Goal: Transaction & Acquisition: Purchase product/service

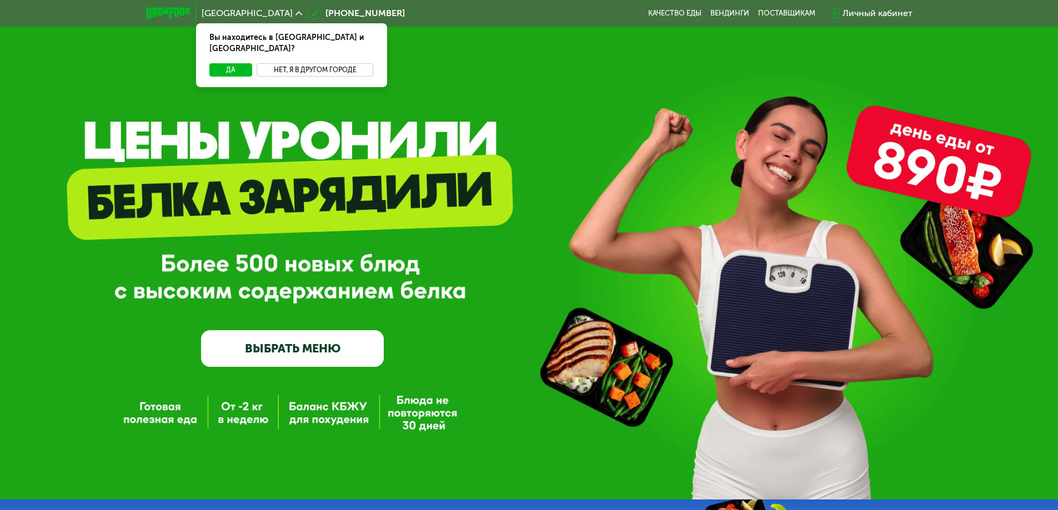
click at [307, 63] on button "Нет, я в другом городе" at bounding box center [315, 69] width 117 height 13
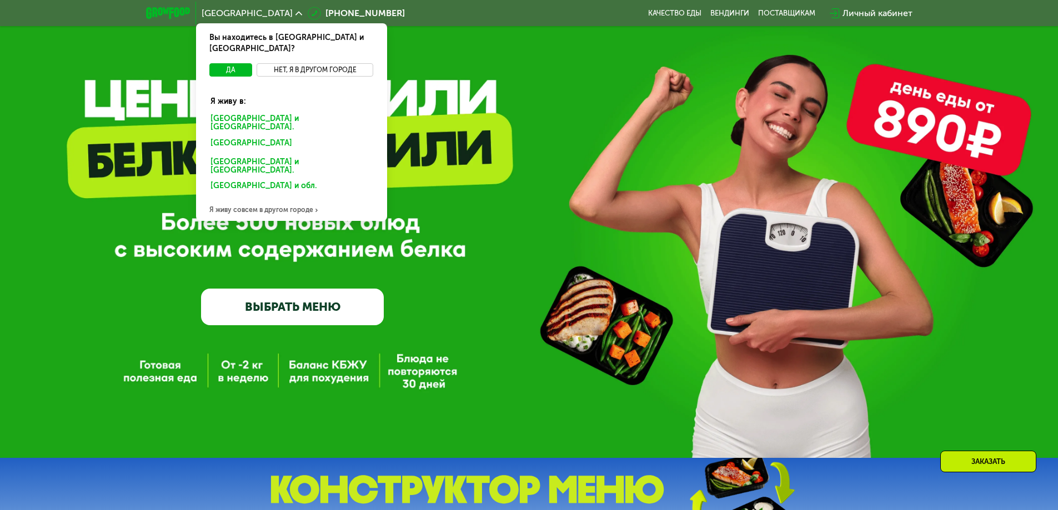
scroll to position [167, 0]
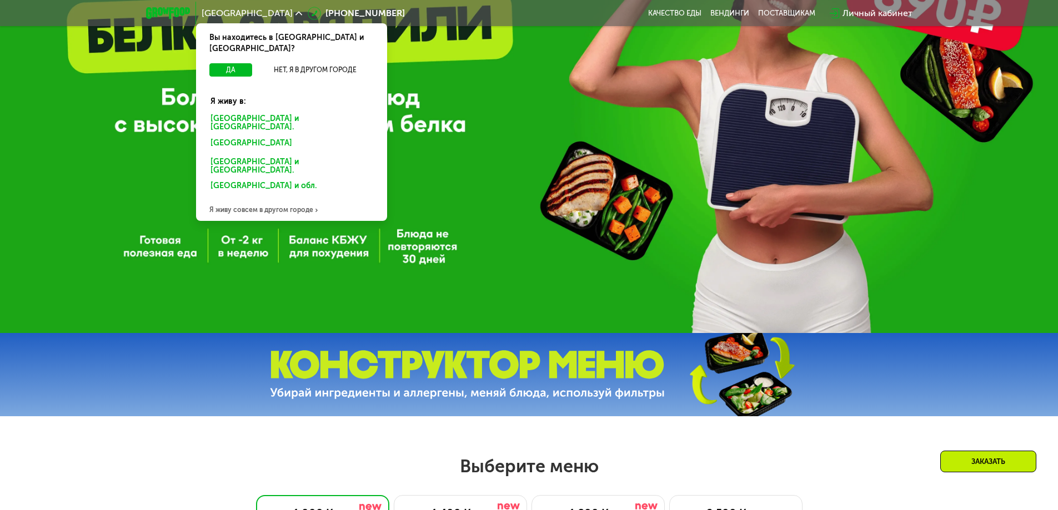
click at [299, 199] on div "Я живу совсем в другом городе" at bounding box center [291, 210] width 191 height 22
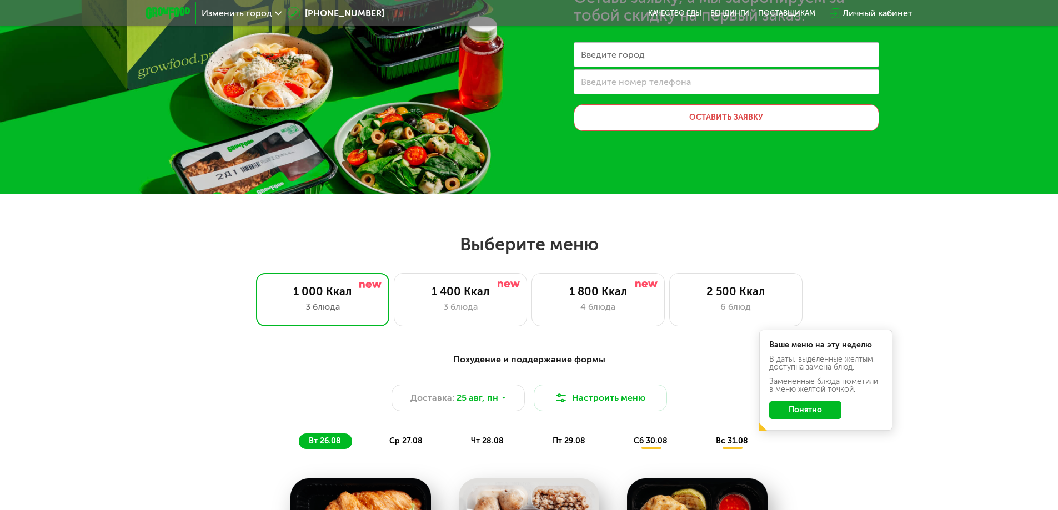
scroll to position [0, 0]
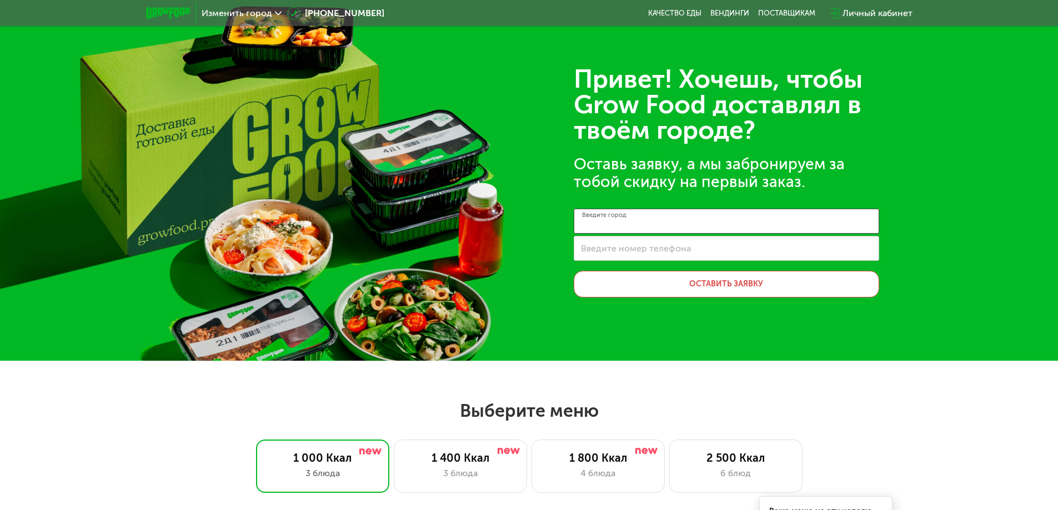
click at [664, 217] on input "Введите город" at bounding box center [726, 221] width 305 height 25
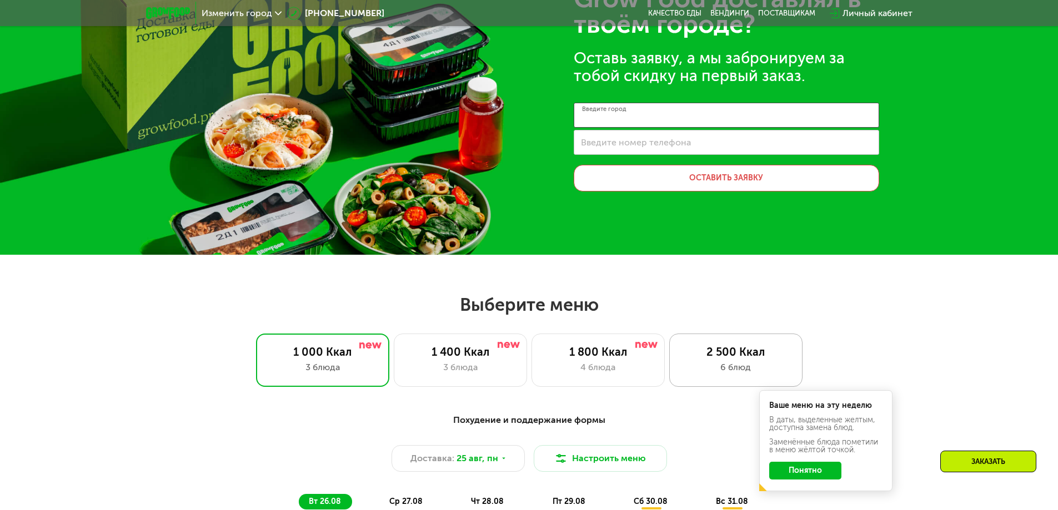
scroll to position [111, 0]
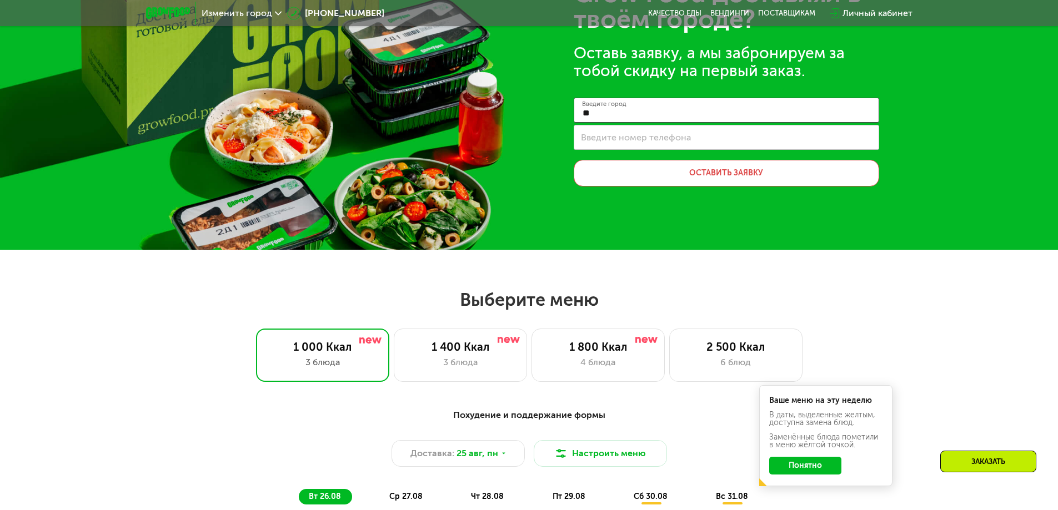
type input "*"
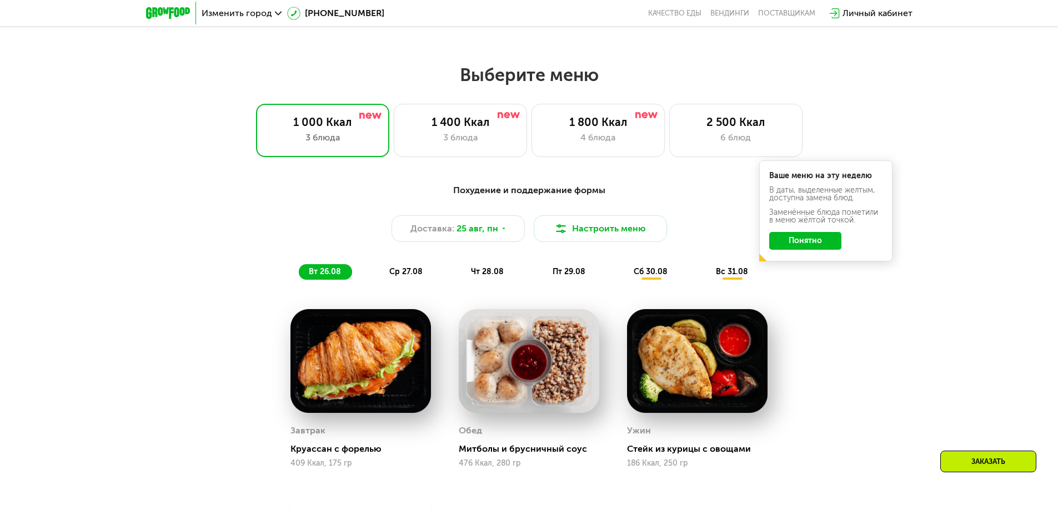
scroll to position [333, 0]
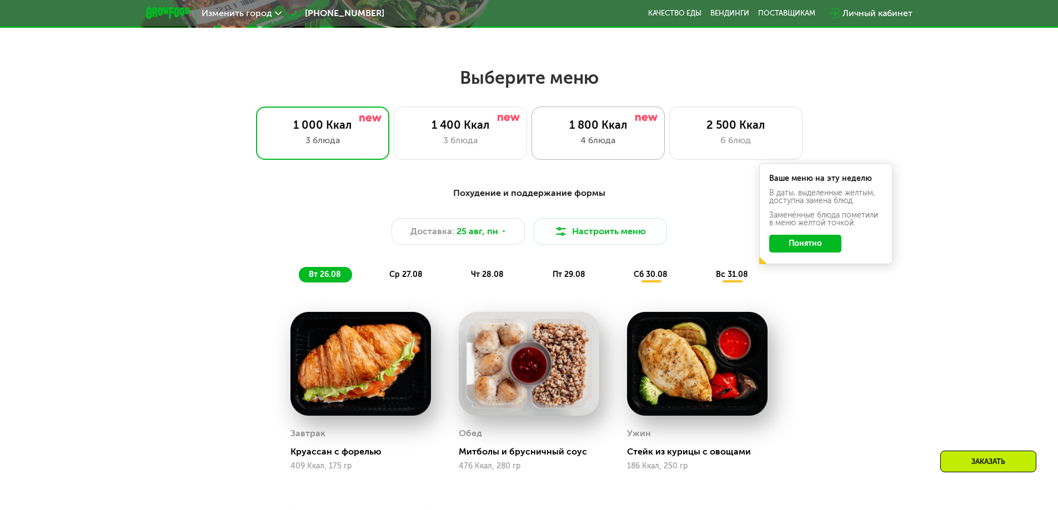
click at [604, 129] on div "1 800 Ккал" at bounding box center [598, 124] width 110 height 13
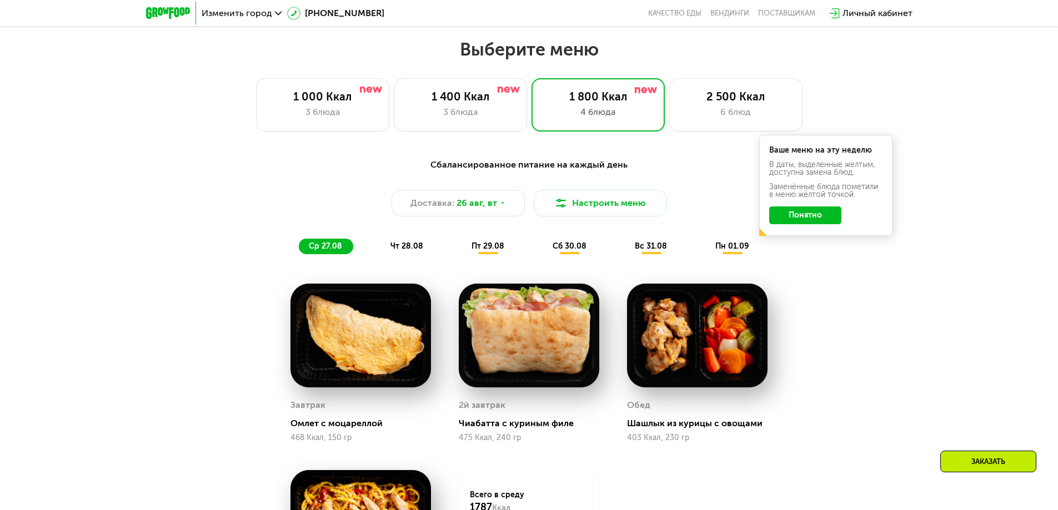
scroll to position [222, 0]
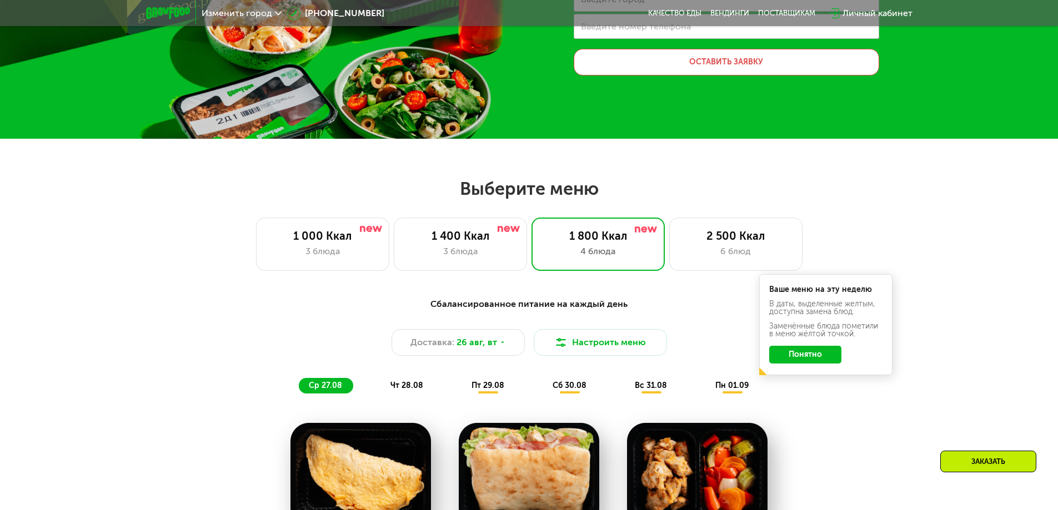
click at [398, 387] on span "чт 28.08" at bounding box center [406, 385] width 33 height 9
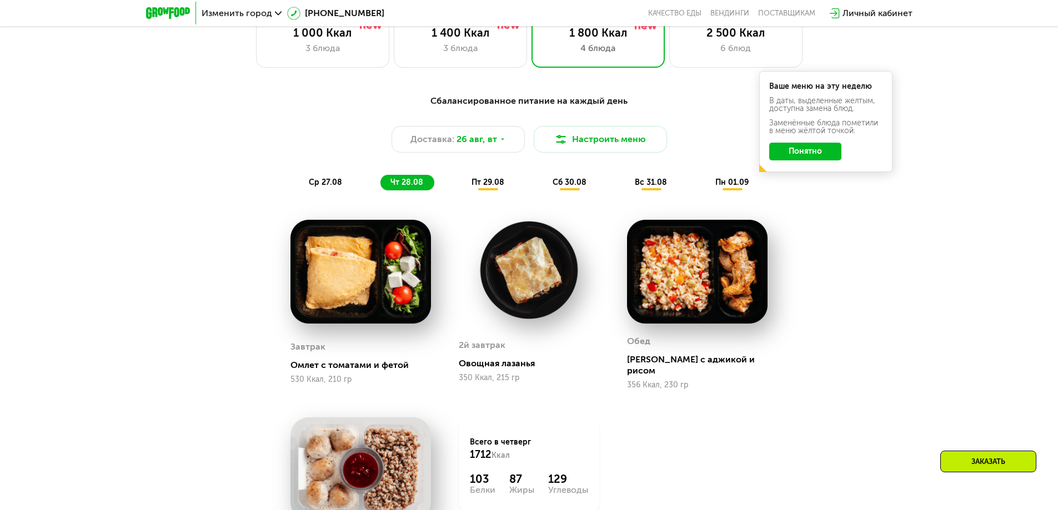
scroll to position [444, 0]
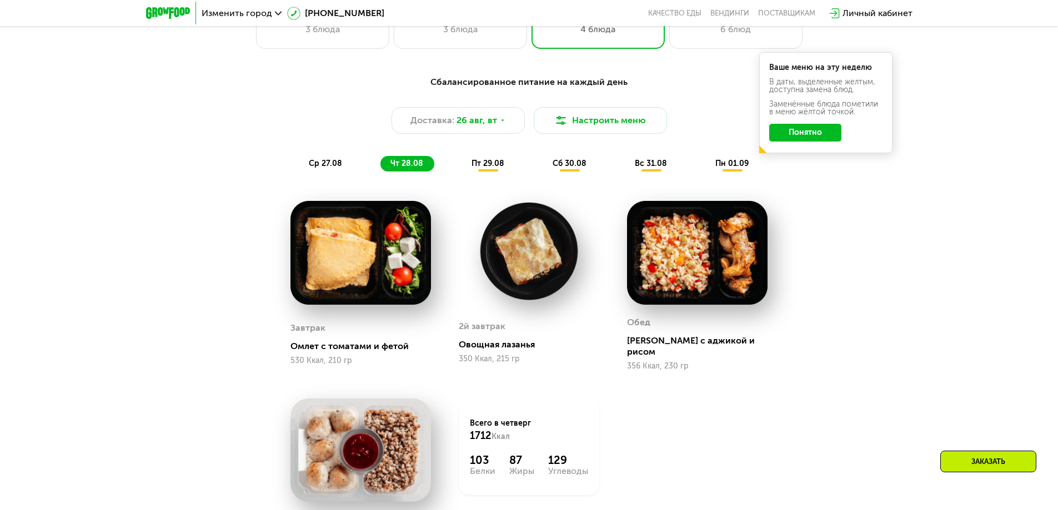
click at [542, 171] on div "пт 29.08" at bounding box center [569, 164] width 55 height 16
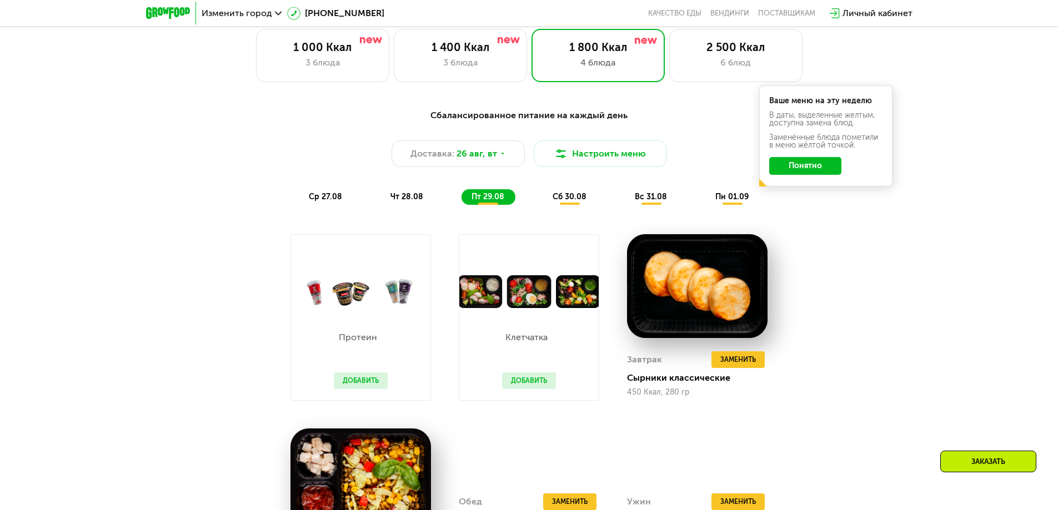
scroll to position [278, 0]
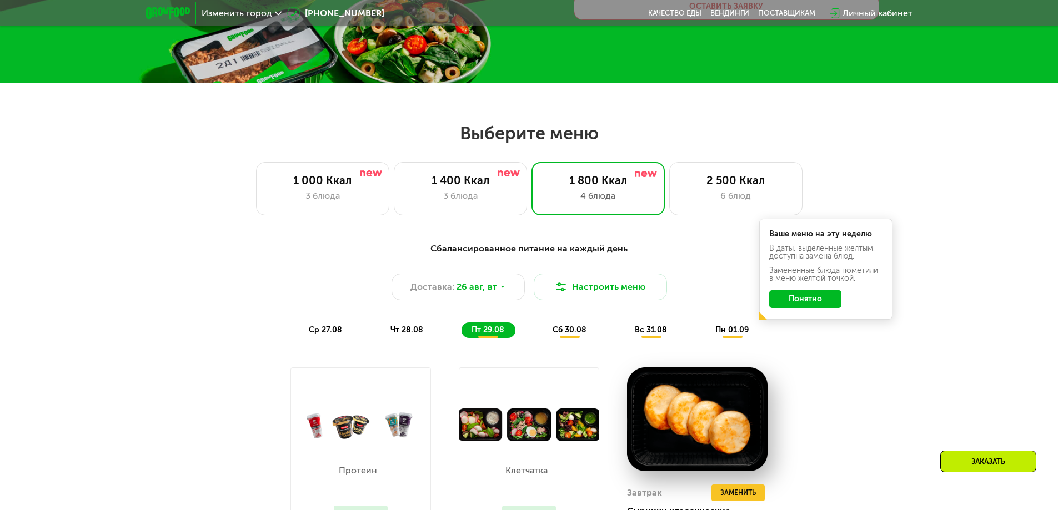
drag, startPoint x: 567, startPoint y: 338, endPoint x: 561, endPoint y: 338, distance: 6.1
click at [566, 338] on div "Сбалансированное питание на каждый день Доставка: [DATE] Настроить меню ср 27.0…" at bounding box center [529, 289] width 671 height 109
click at [561, 334] on span "сб 30.08" at bounding box center [569, 329] width 34 height 9
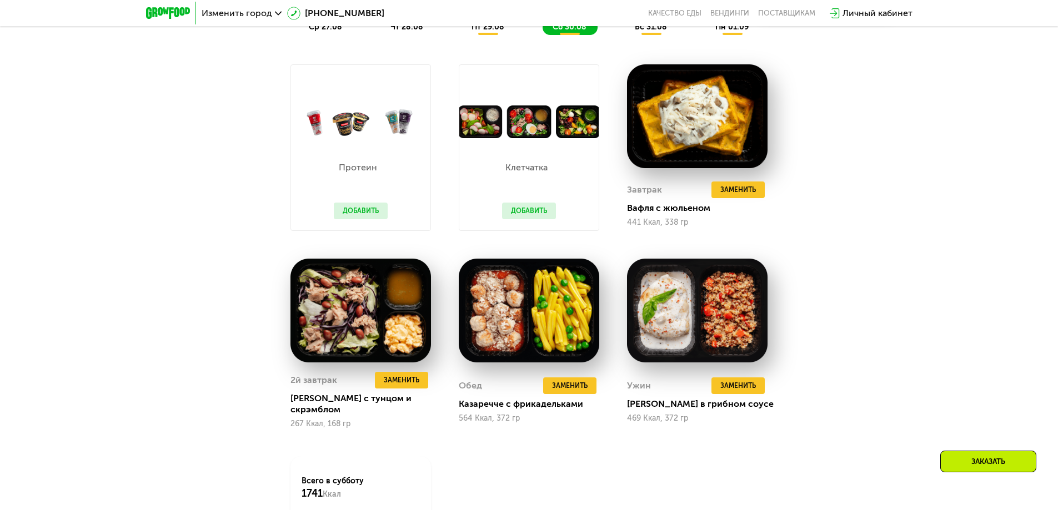
scroll to position [500, 0]
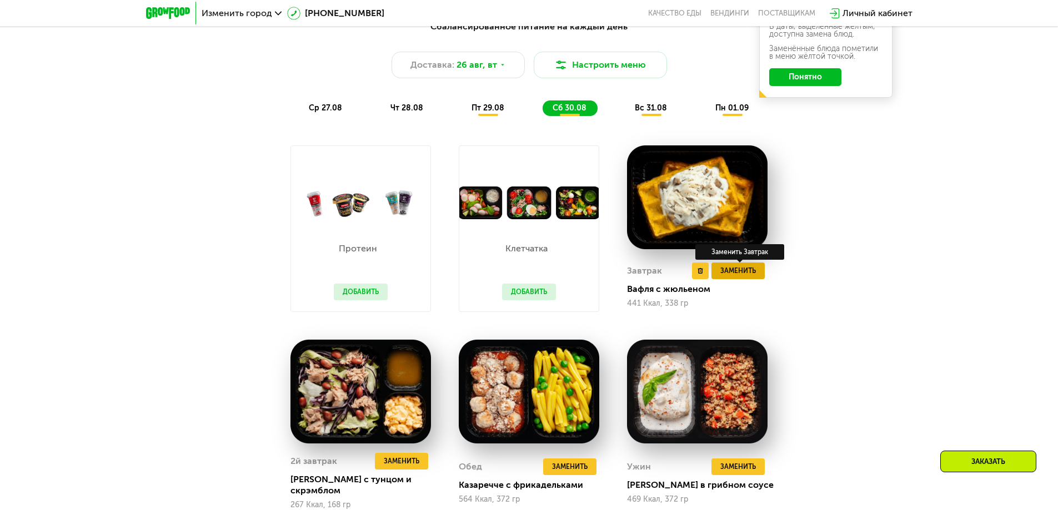
click at [753, 278] on button "Заменить" at bounding box center [737, 271] width 53 height 17
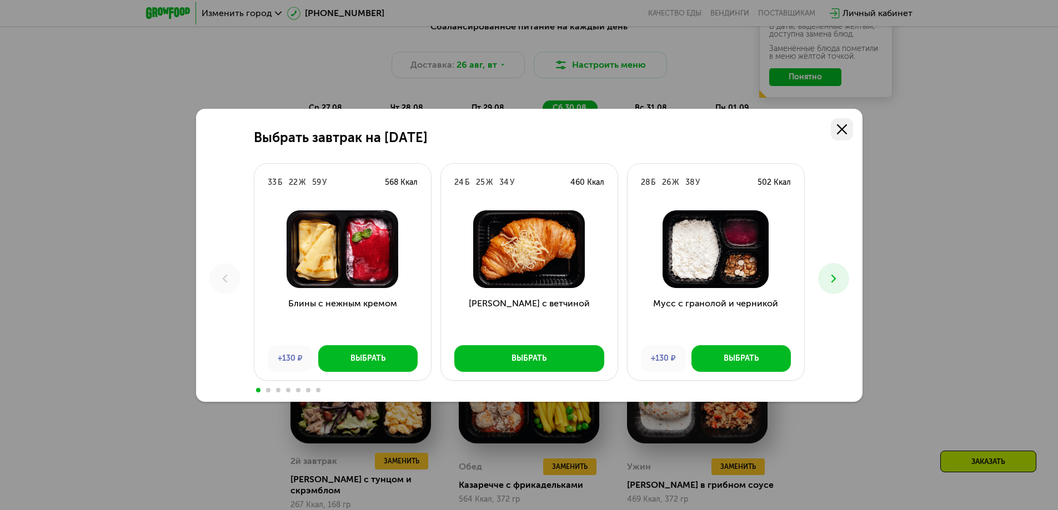
click at [842, 128] on use at bounding box center [842, 129] width 10 height 10
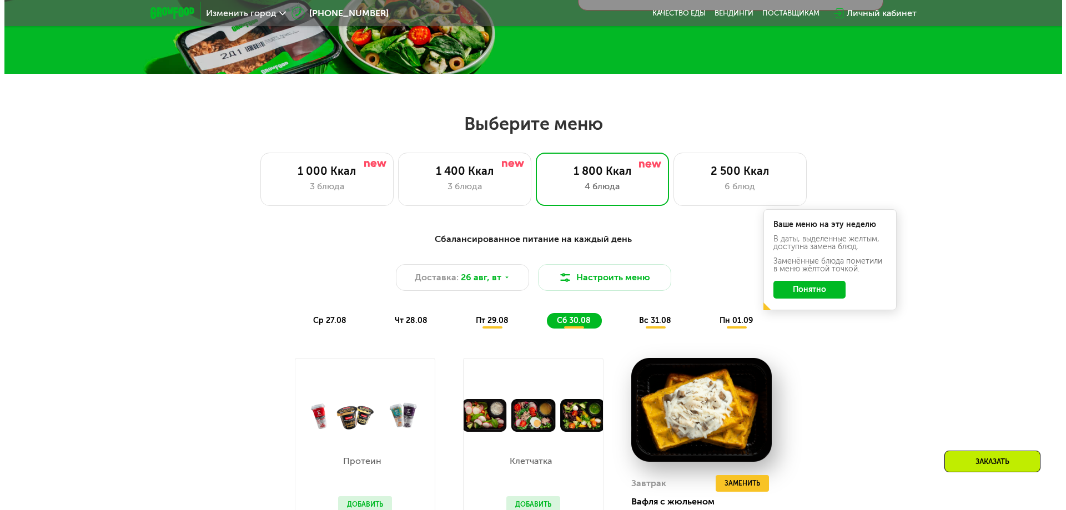
scroll to position [333, 0]
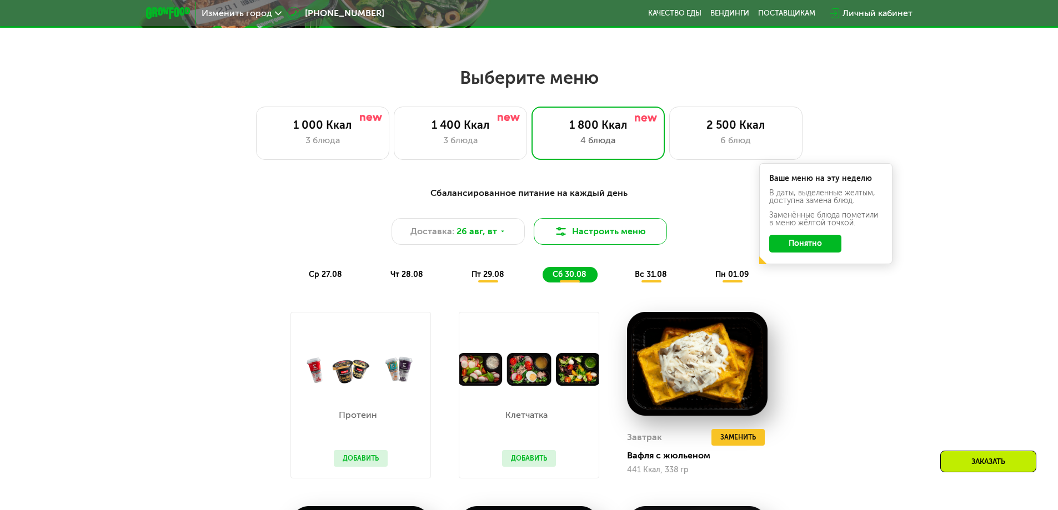
click at [611, 234] on button "Настроить меню" at bounding box center [600, 231] width 133 height 27
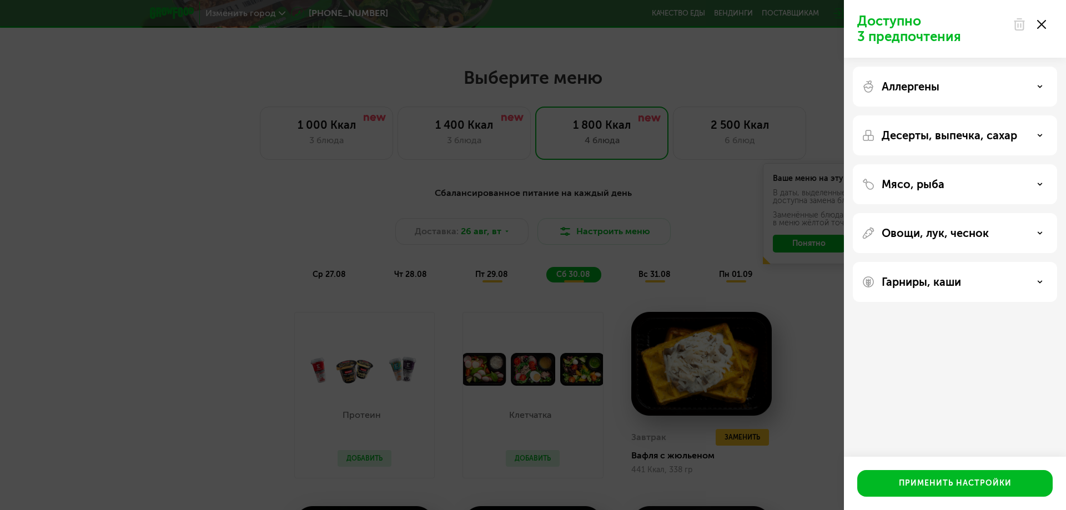
click at [991, 183] on div "Мясо, рыба" at bounding box center [955, 184] width 187 height 13
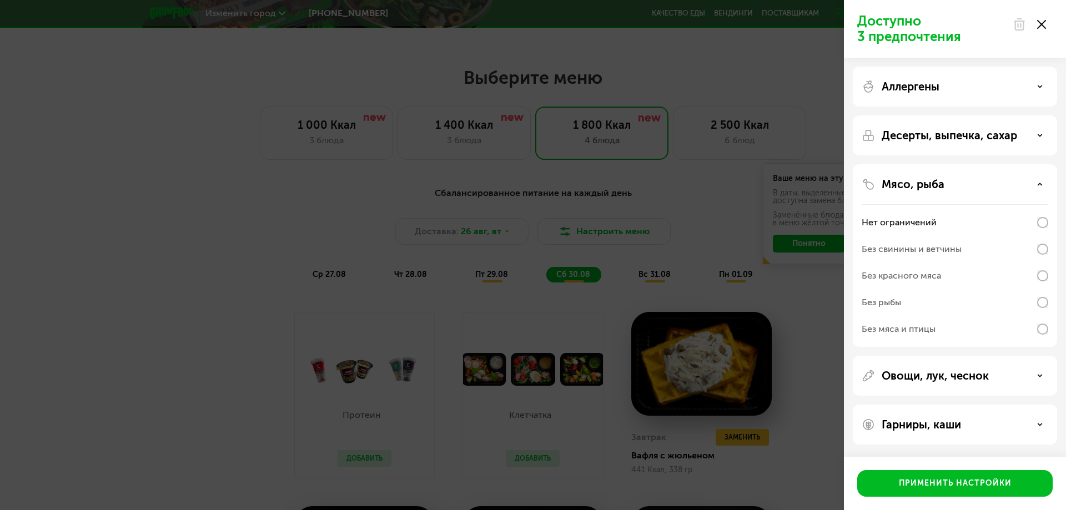
click at [976, 178] on div "Мясо, рыба" at bounding box center [955, 184] width 187 height 13
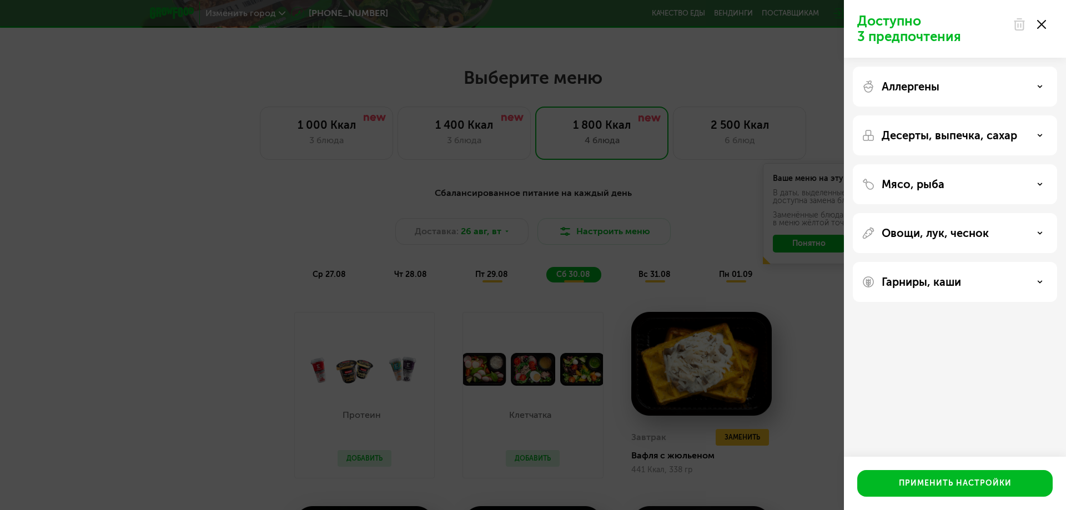
click at [973, 164] on div "Десерты, выпечка, сахар" at bounding box center [955, 184] width 204 height 40
click at [973, 140] on p "Десерты, выпечка, сахар" at bounding box center [949, 135] width 135 height 13
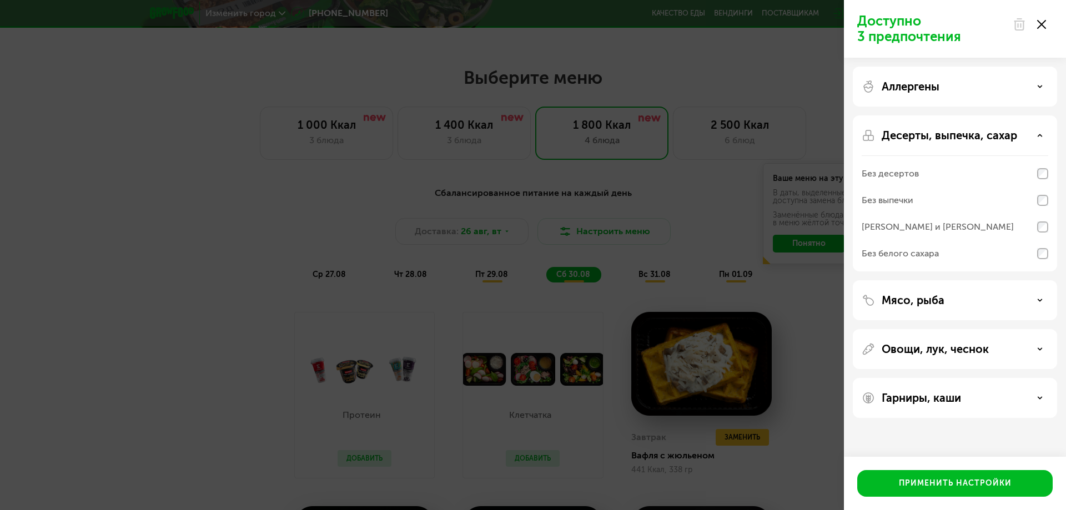
click at [956, 82] on div "Аллергены" at bounding box center [955, 86] width 187 height 13
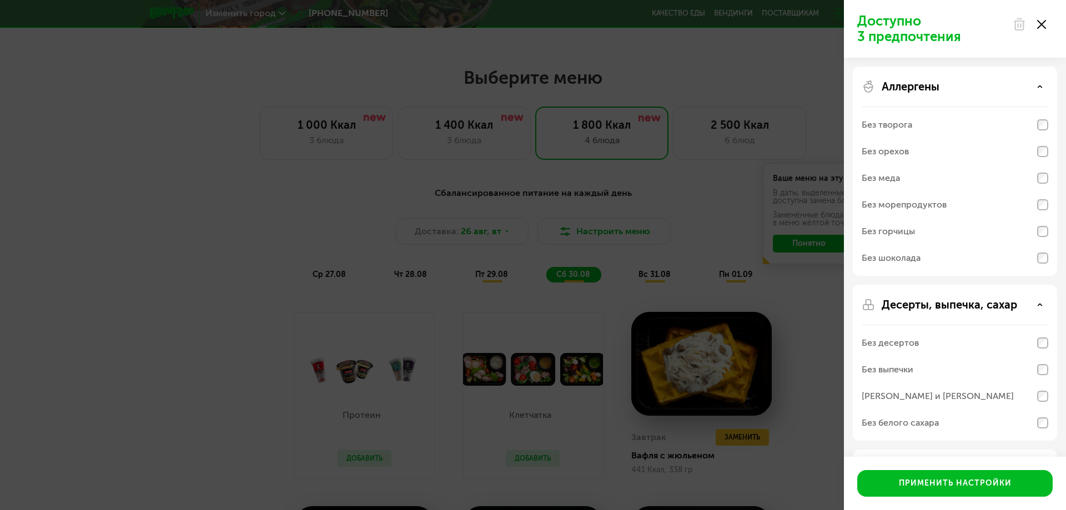
click at [956, 82] on div "Аллергены" at bounding box center [955, 86] width 187 height 13
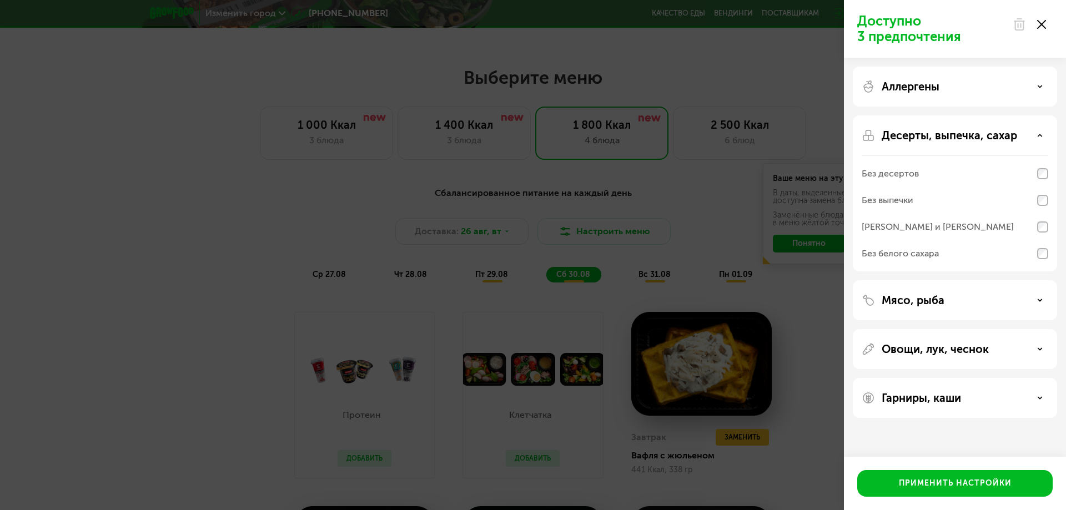
click at [943, 300] on p "Мясо, рыба" at bounding box center [913, 300] width 63 height 13
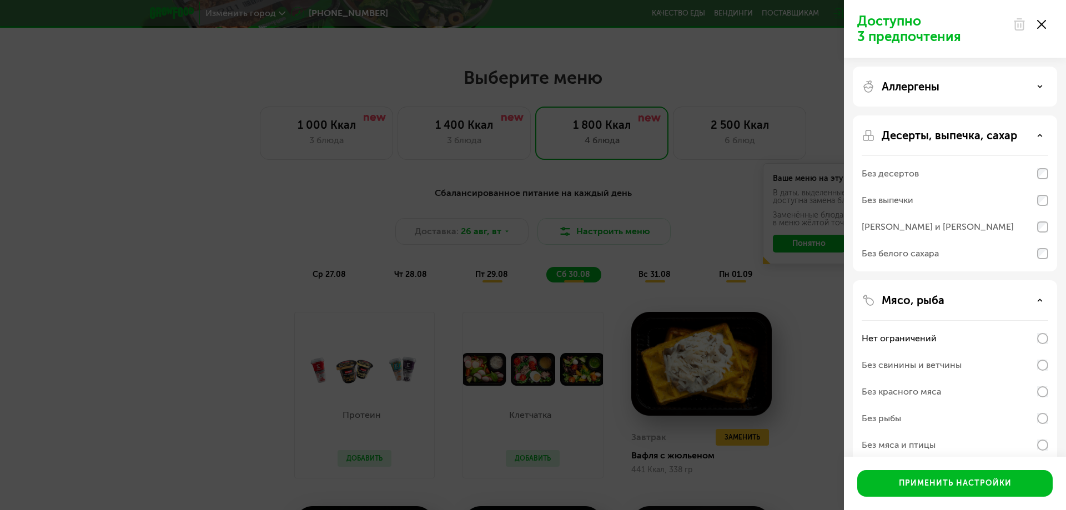
click at [943, 300] on p "Мясо, рыба" at bounding box center [913, 300] width 63 height 13
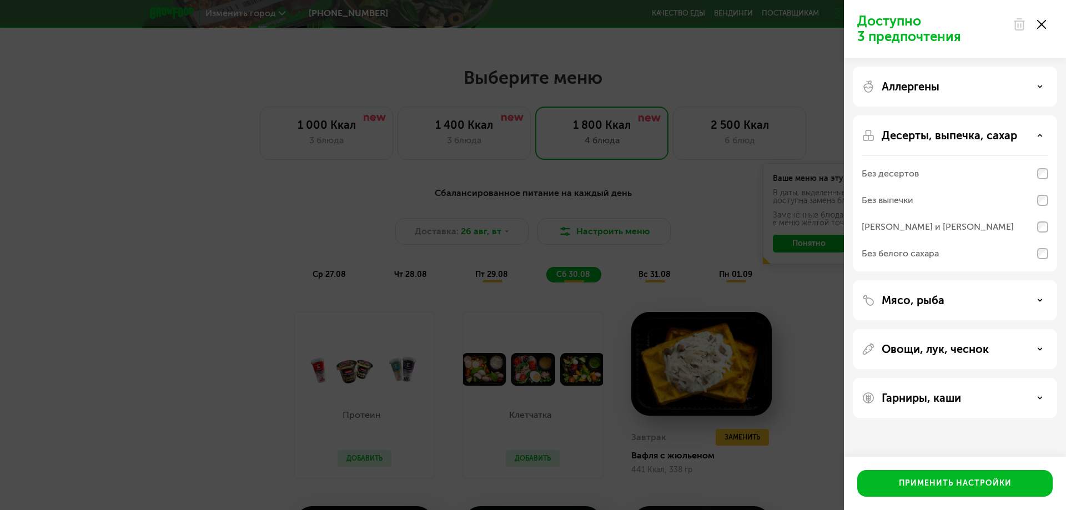
click at [941, 378] on div "Овощи, лук, чеснок" at bounding box center [955, 398] width 204 height 40
click at [941, 355] on p "Овощи, лук, чеснок" at bounding box center [935, 349] width 107 height 13
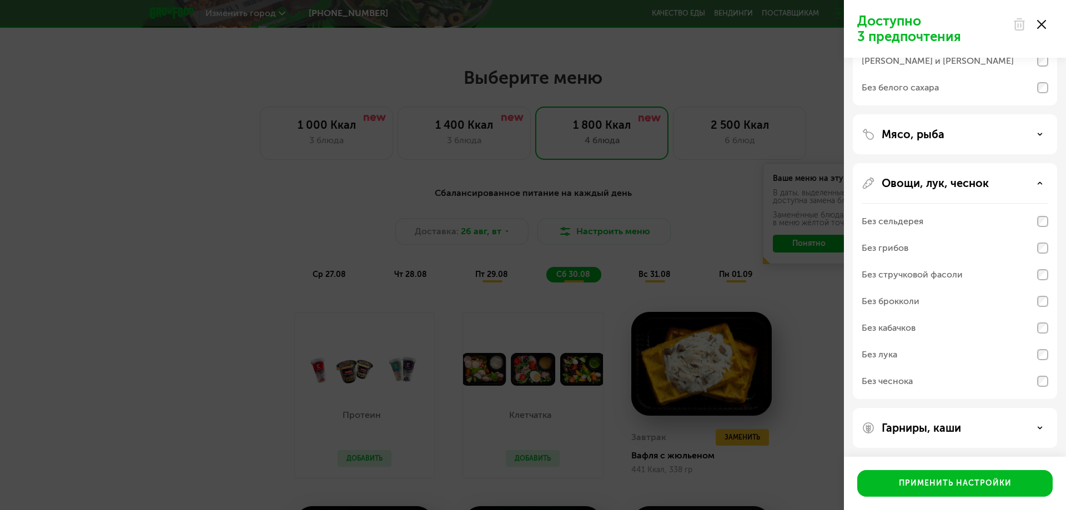
scroll to position [168, 0]
click at [932, 182] on p "Овощи, лук, чеснок" at bounding box center [935, 180] width 107 height 13
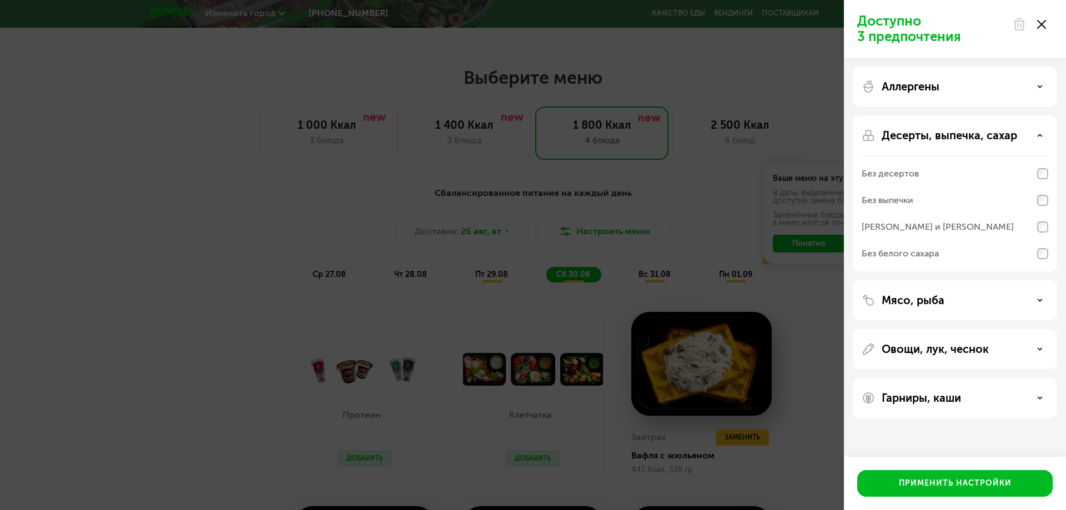
scroll to position [0, 0]
click at [925, 392] on p "Гарниры, каши" at bounding box center [921, 397] width 79 height 13
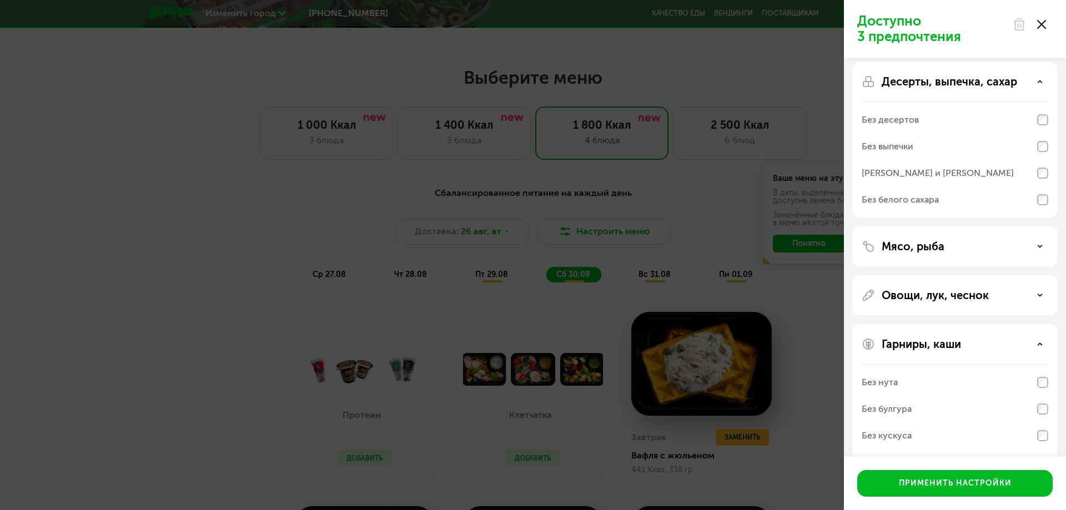
scroll to position [115, 0]
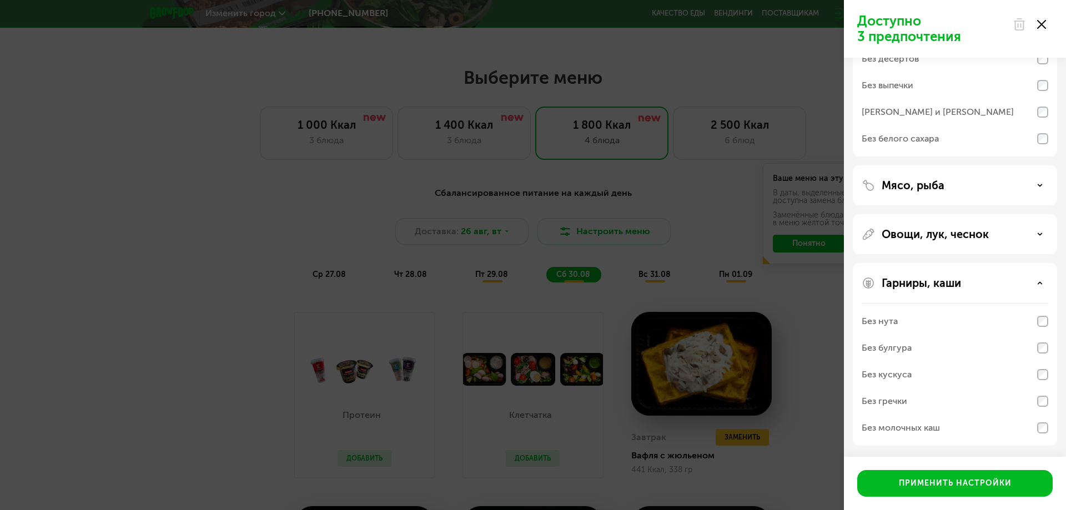
click at [939, 267] on div "Гарниры, каши Без нута Без булгура Без кускуса Без гречки Без молочных каш" at bounding box center [955, 354] width 204 height 183
click at [942, 284] on p "Гарниры, каши" at bounding box center [921, 283] width 79 height 13
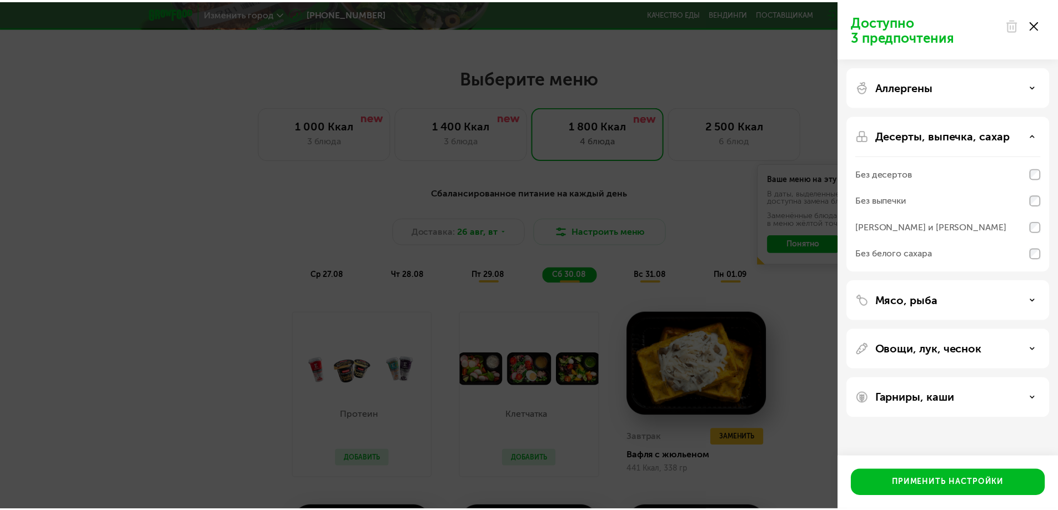
scroll to position [0, 0]
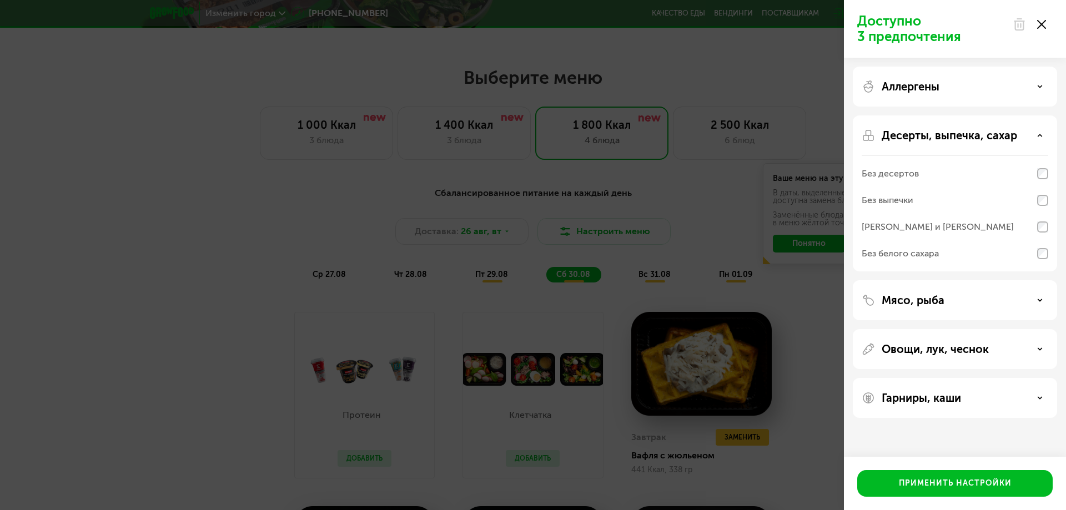
click at [953, 84] on div "Аллергены" at bounding box center [955, 86] width 187 height 13
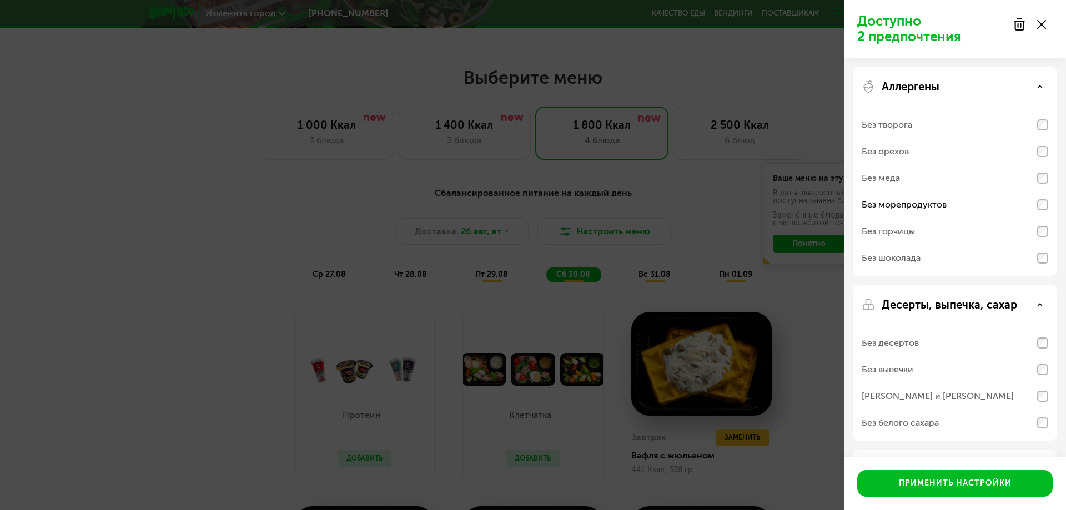
click at [1031, 245] on div "Без белого сахара" at bounding box center [955, 231] width 187 height 27
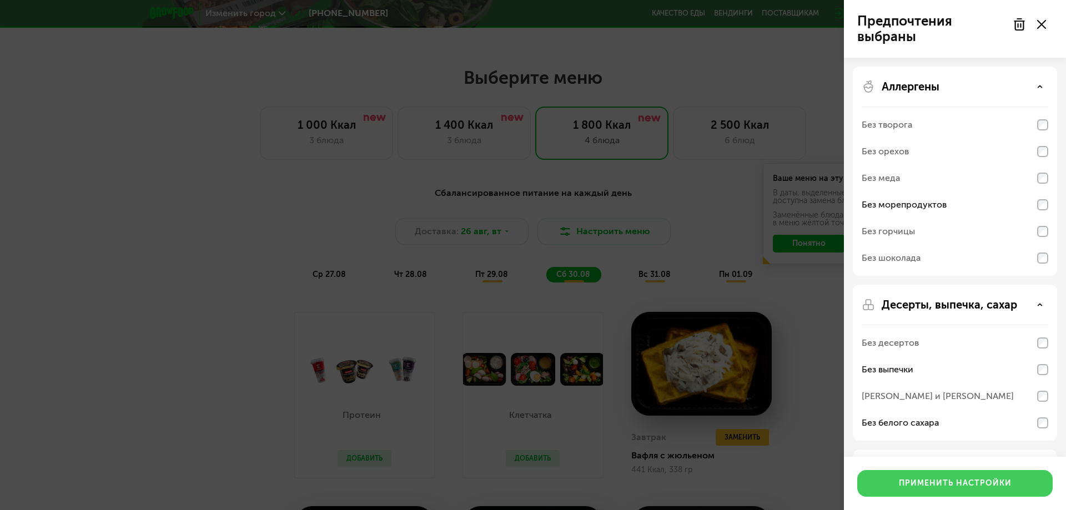
click at [965, 479] on div "Применить настройки" at bounding box center [955, 483] width 113 height 11
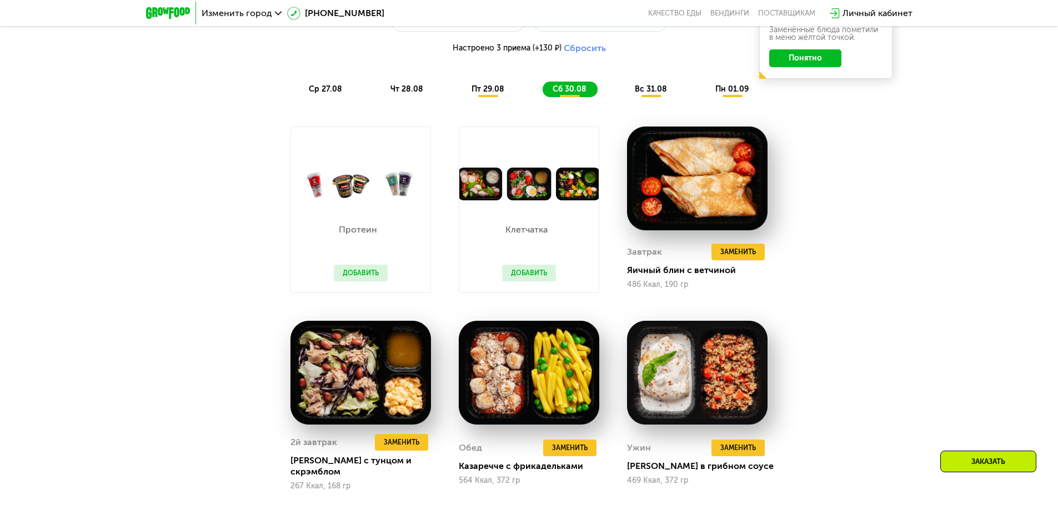
scroll to position [371, 0]
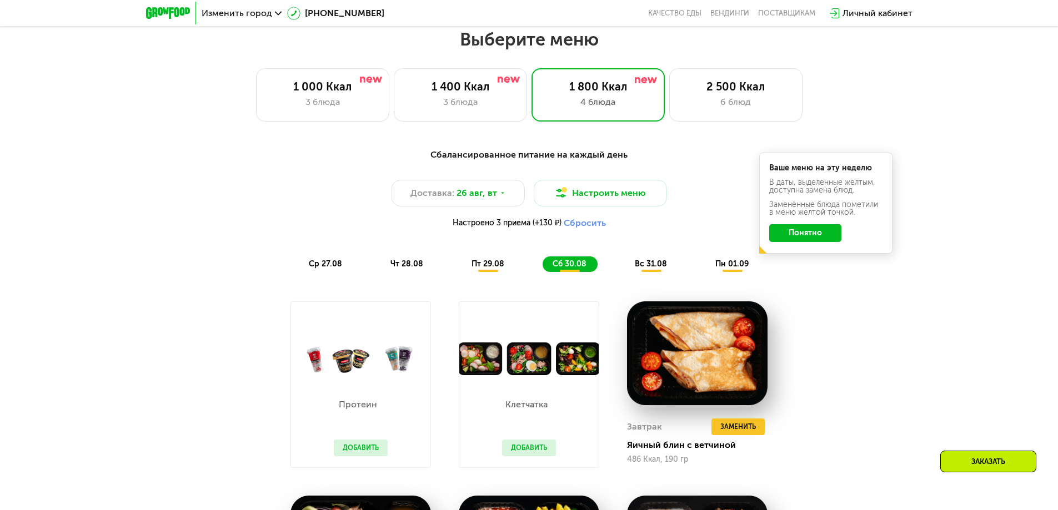
click at [158, 15] on img at bounding box center [168, 13] width 44 height 12
click at [251, 11] on span "Изменить город" at bounding box center [237, 13] width 71 height 9
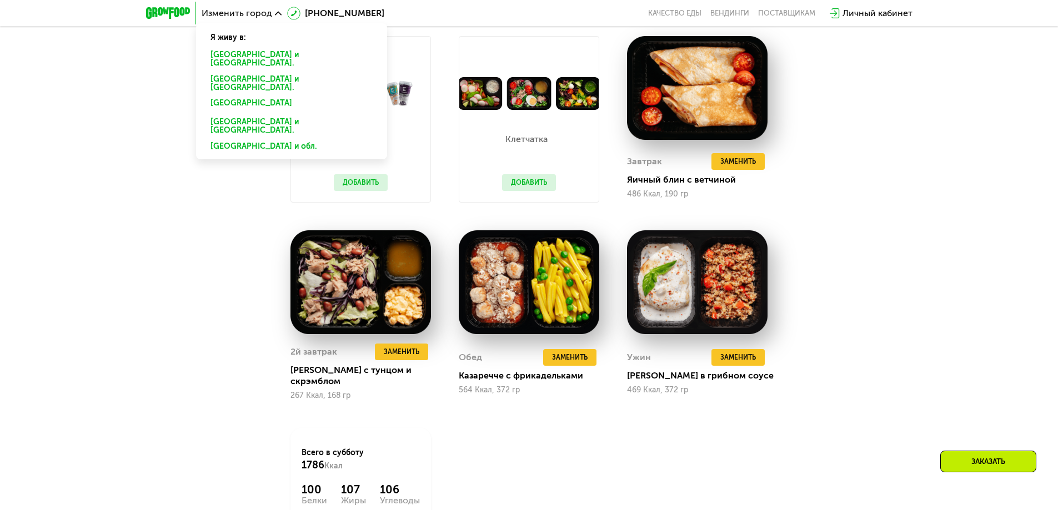
scroll to position [316, 0]
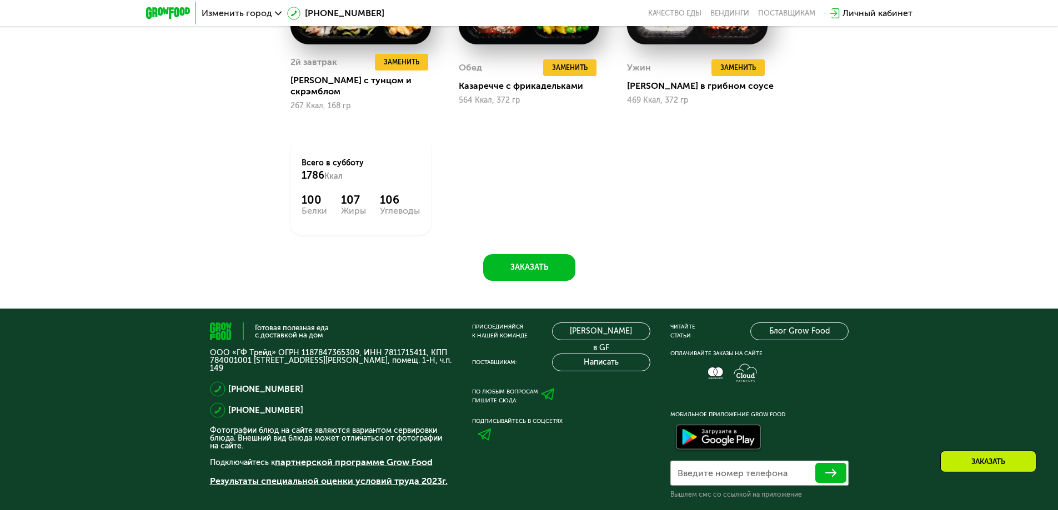
scroll to position [982, 0]
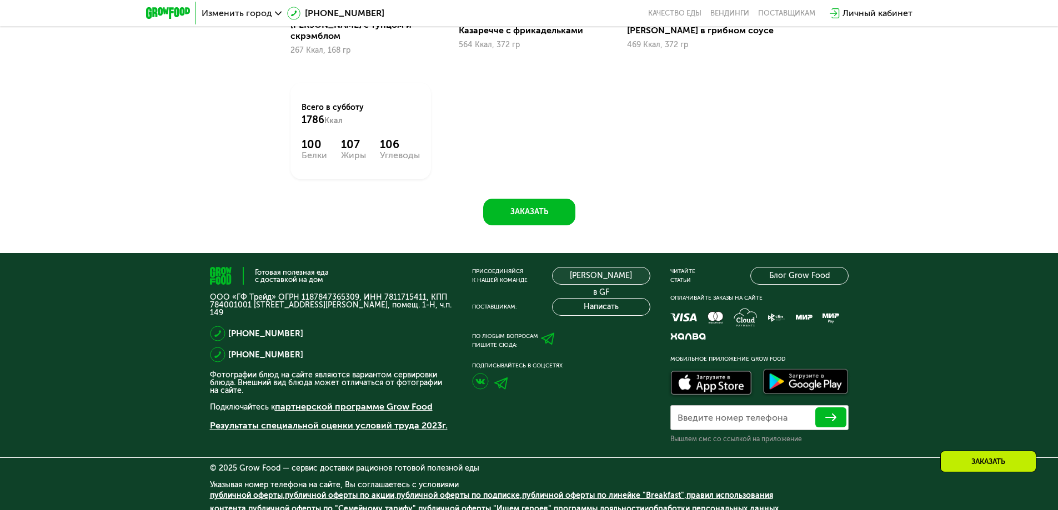
click at [608, 270] on link "[PERSON_NAME] в GF" at bounding box center [601, 276] width 98 height 18
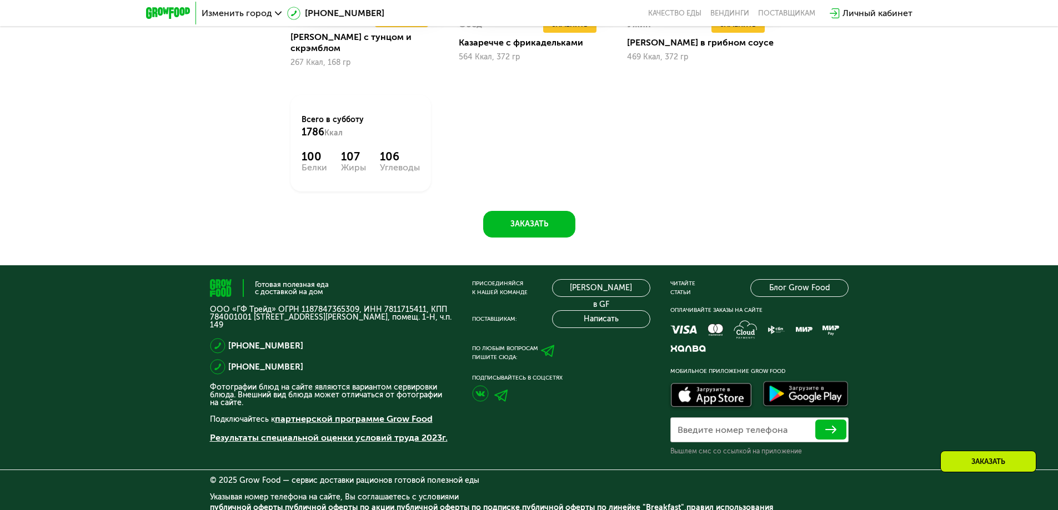
scroll to position [575, 0]
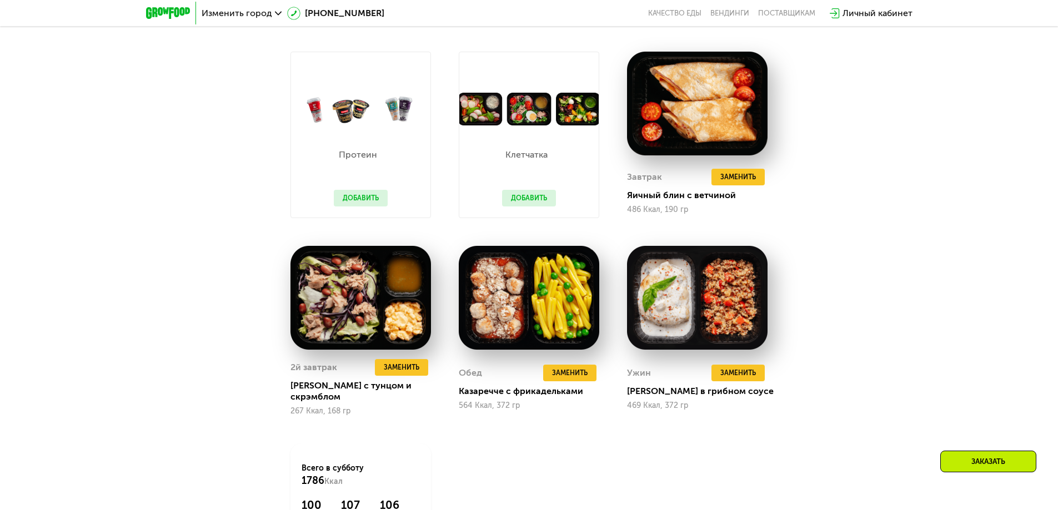
drag, startPoint x: 805, startPoint y: 183, endPoint x: 876, endPoint y: -33, distance: 226.9
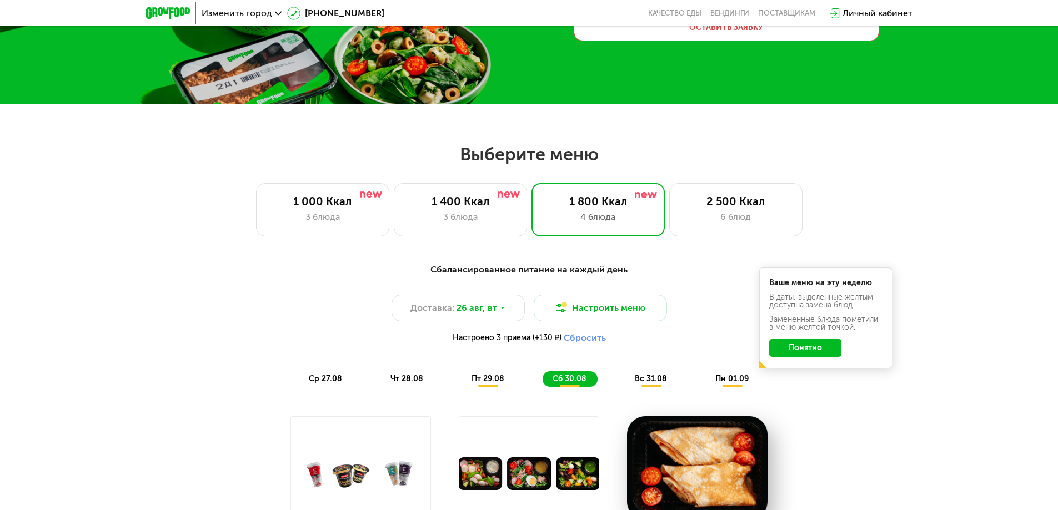
scroll to position [0, 0]
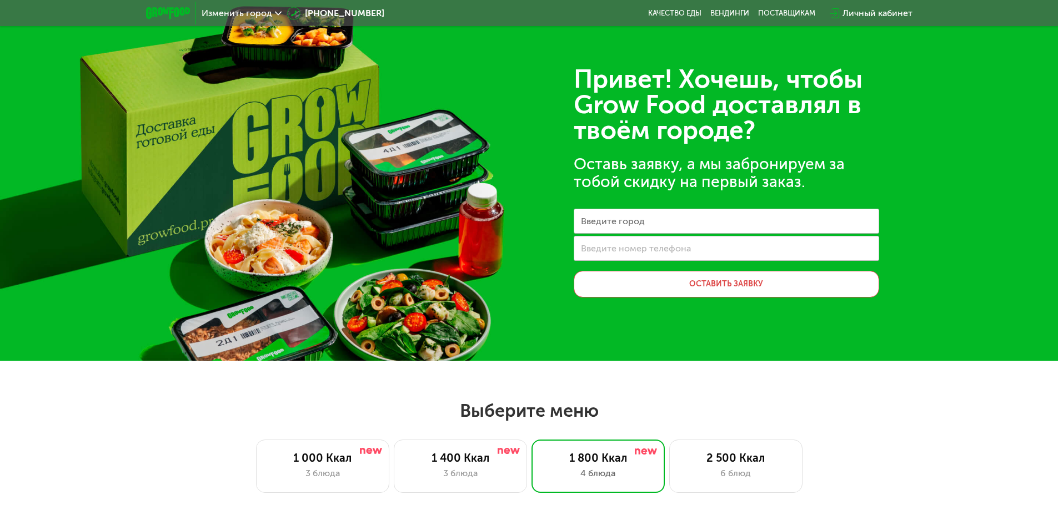
drag, startPoint x: 897, startPoint y: 233, endPoint x: 911, endPoint y: -14, distance: 248.0
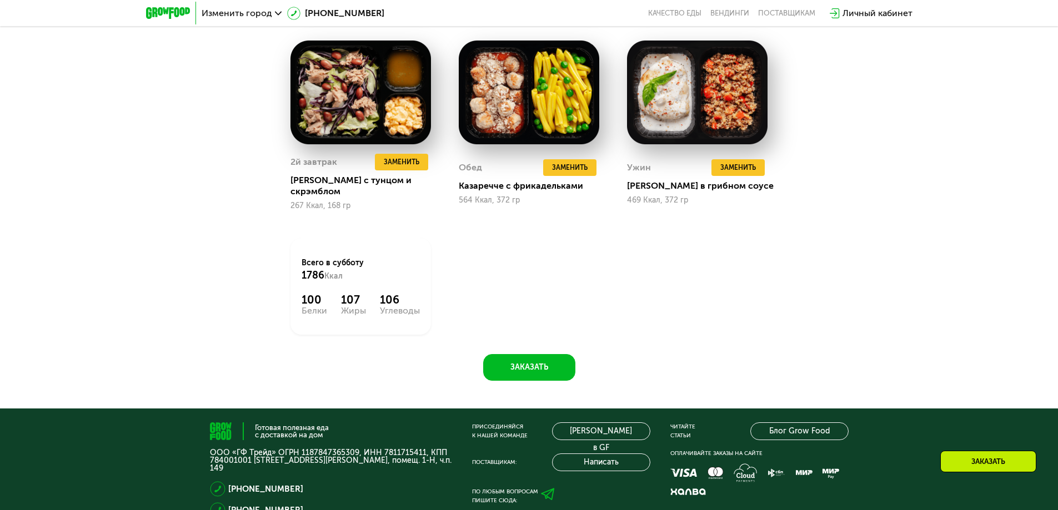
scroll to position [982, 0]
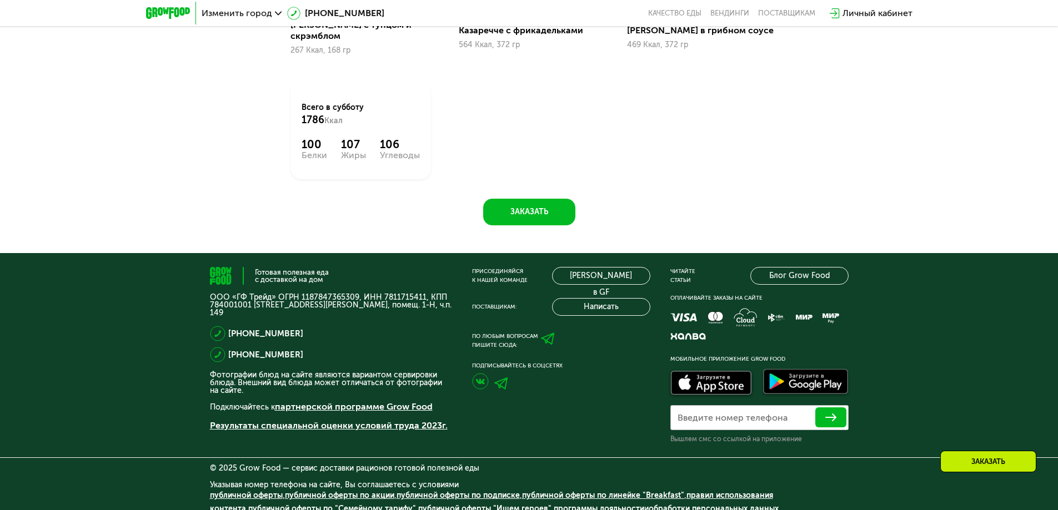
drag, startPoint x: 911, startPoint y: 412, endPoint x: 891, endPoint y: 526, distance: 115.6
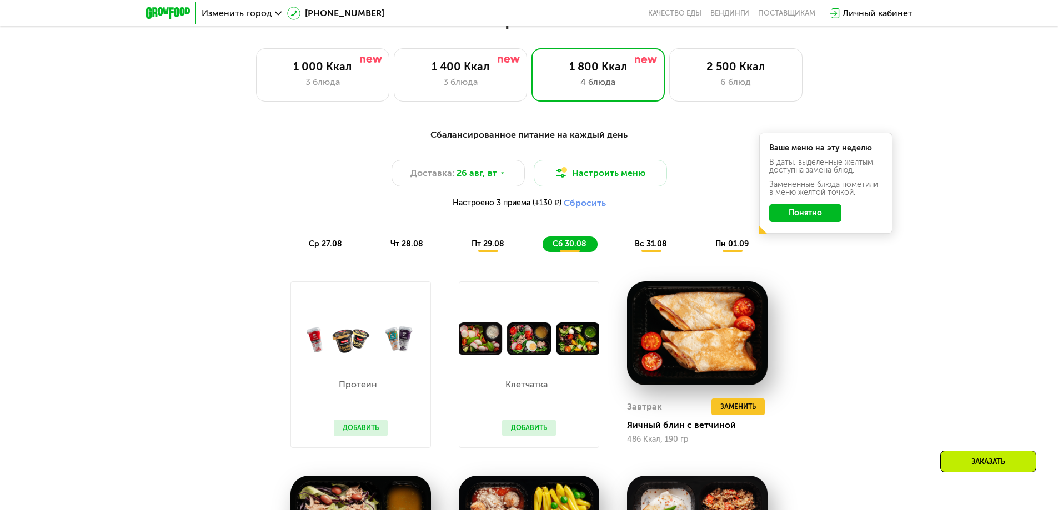
scroll to position [0, 0]
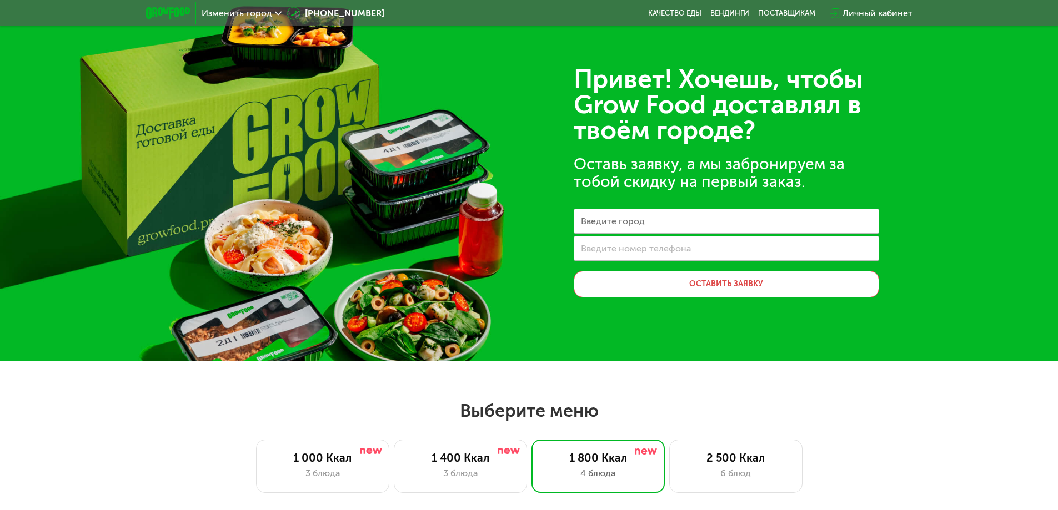
drag, startPoint x: 878, startPoint y: 249, endPoint x: 855, endPoint y: -17, distance: 267.0
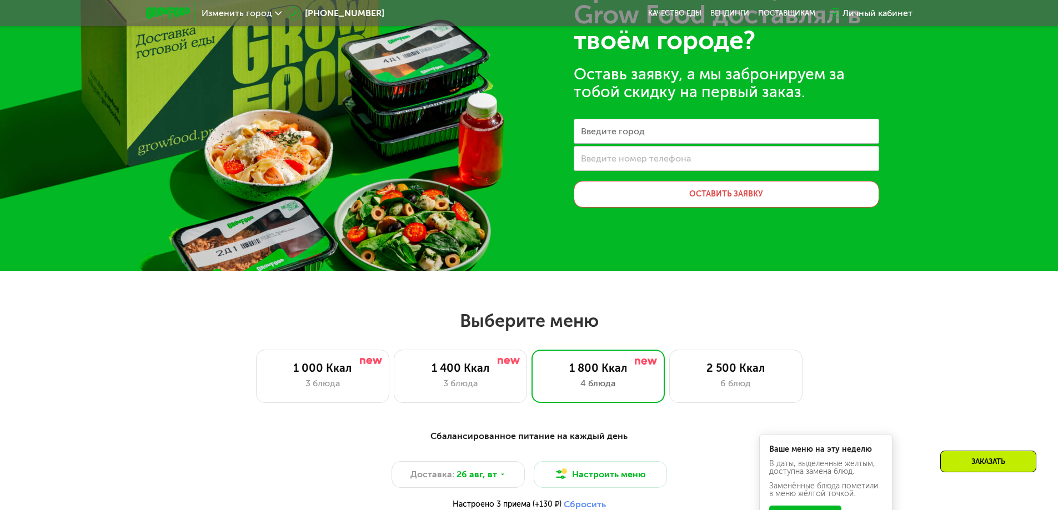
scroll to position [222, 0]
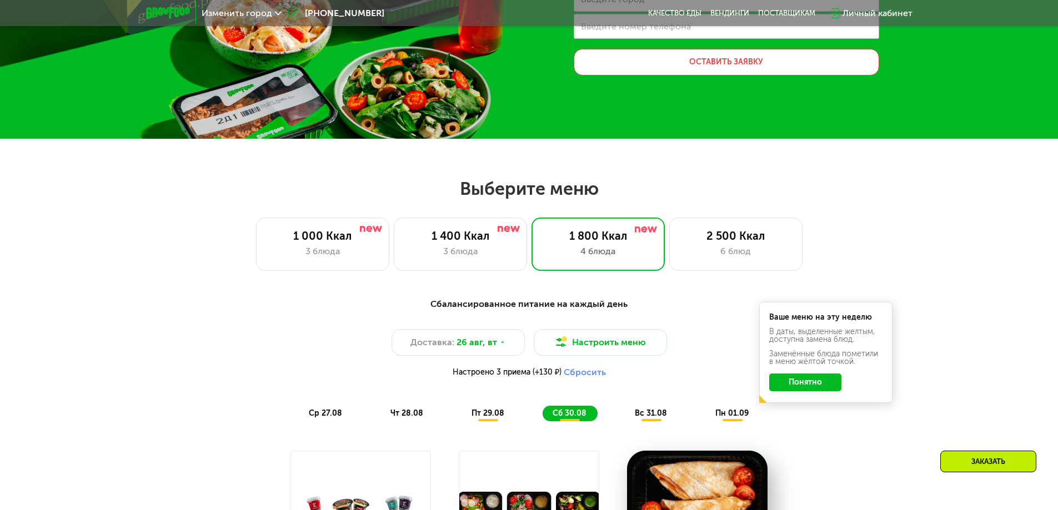
click at [812, 383] on button "Понятно" at bounding box center [805, 383] width 72 height 18
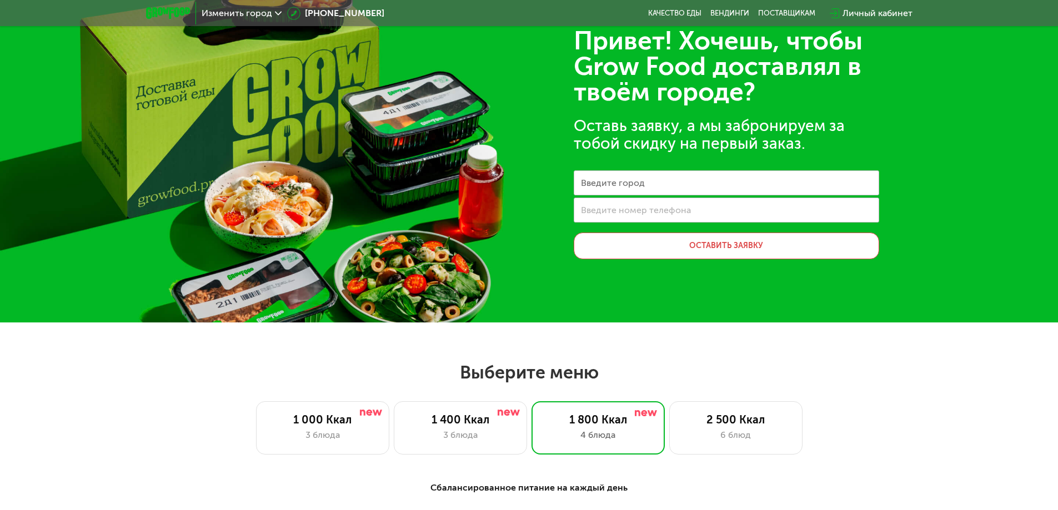
scroll to position [0, 0]
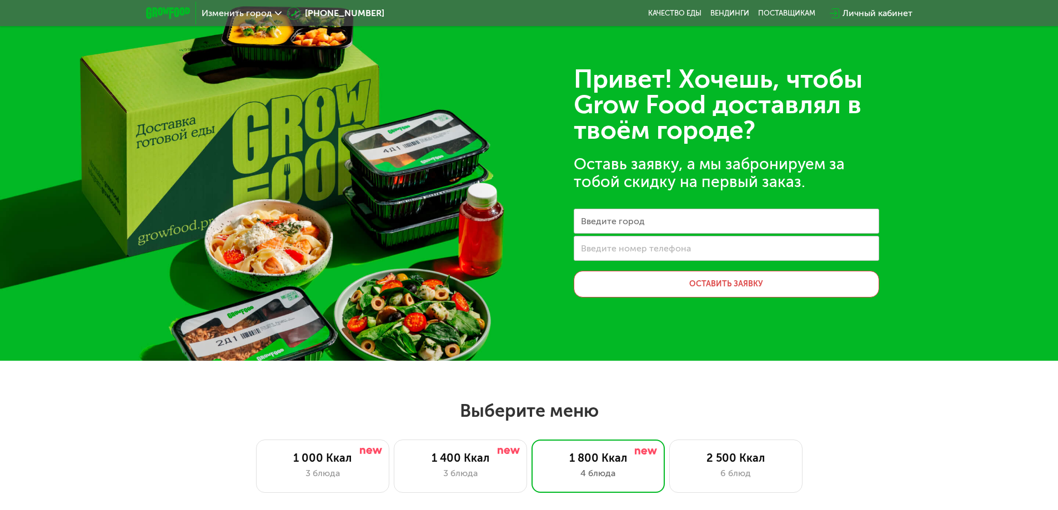
click at [170, 12] on img at bounding box center [168, 13] width 44 height 12
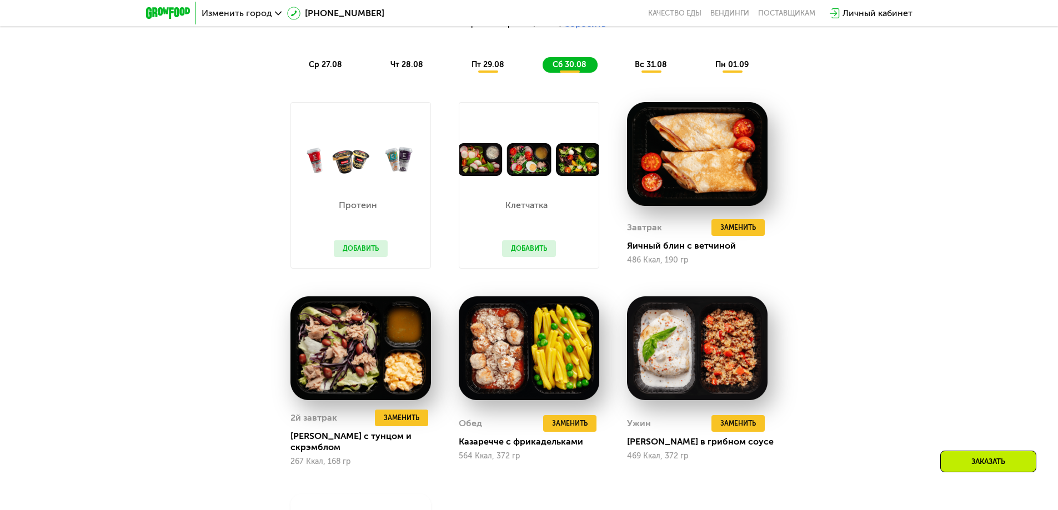
scroll to position [371, 0]
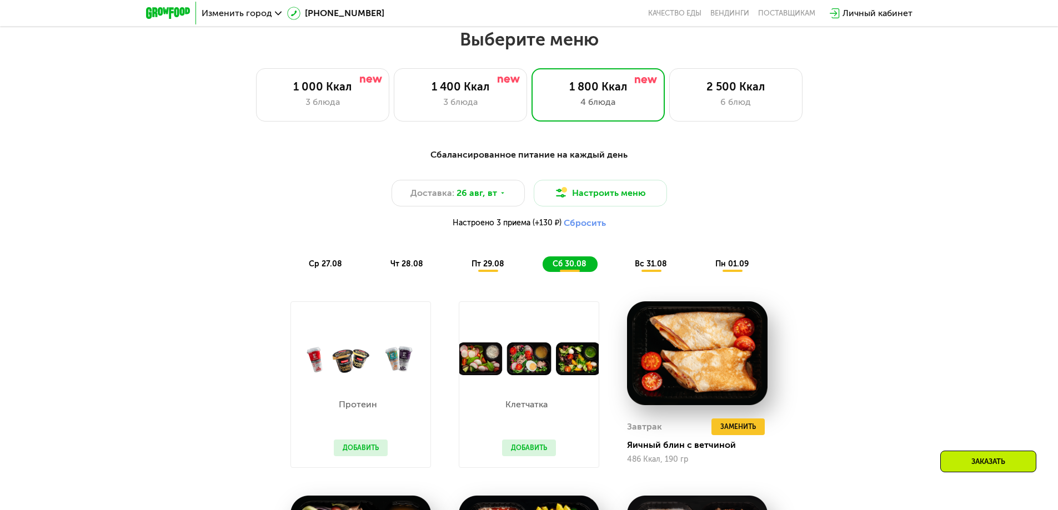
click at [230, 11] on span "Изменить город" at bounding box center [237, 13] width 71 height 9
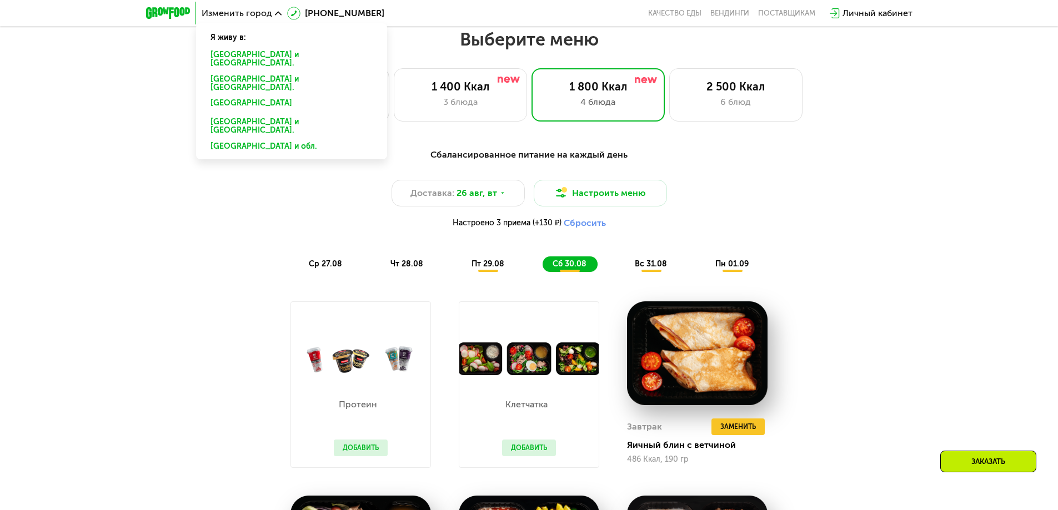
click at [237, 96] on div "[GEOGRAPHIC_DATA] и [GEOGRAPHIC_DATA]." at bounding box center [292, 105] width 178 height 18
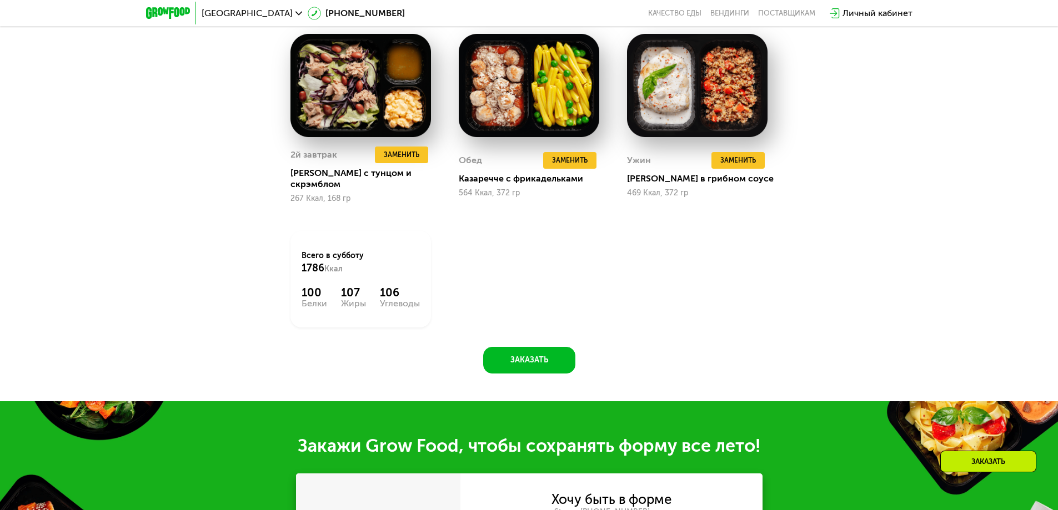
scroll to position [1153, 0]
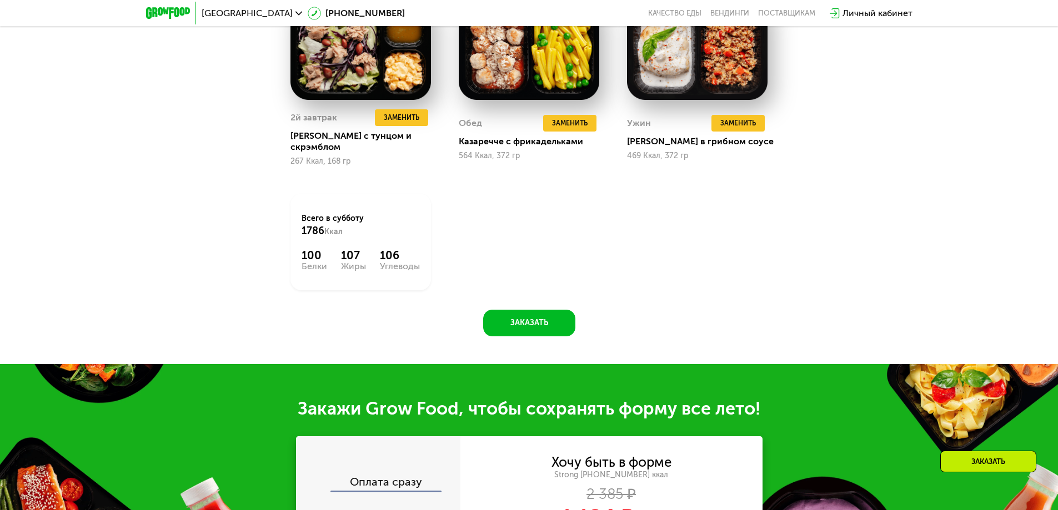
drag, startPoint x: 879, startPoint y: 75, endPoint x: 882, endPoint y: 63, distance: 12.4
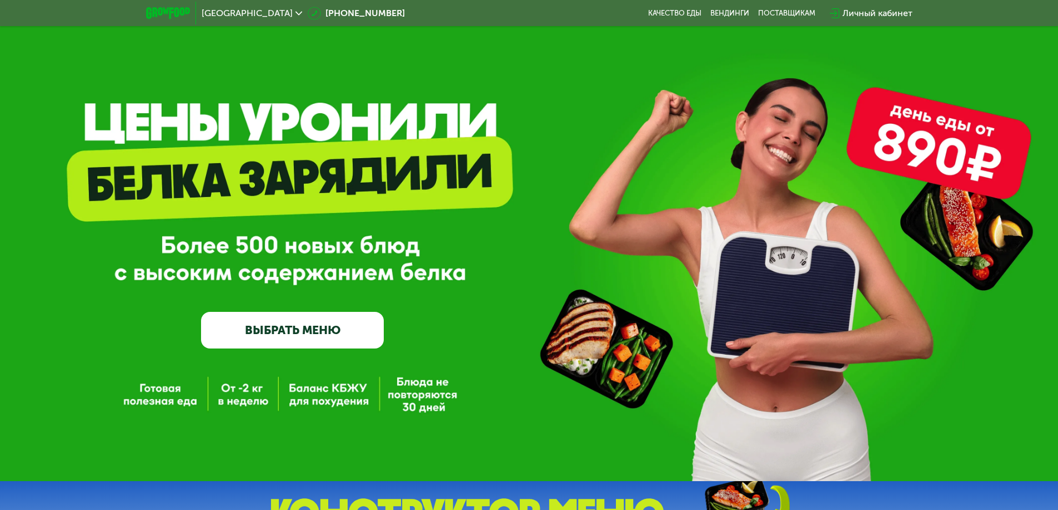
scroll to position [0, 0]
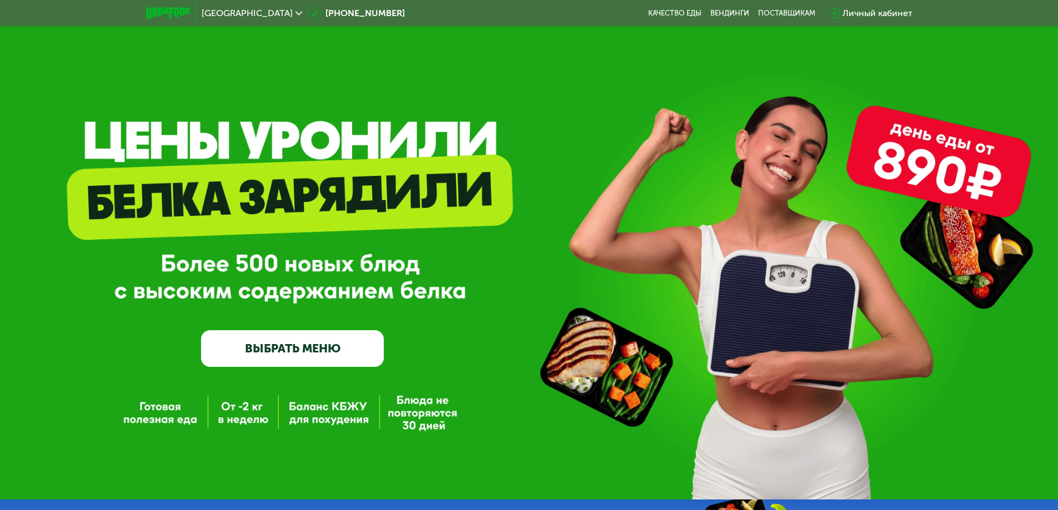
click at [978, 187] on div "GrowFood — доставка правильного питания ВЫБРАТЬ МЕНЮ" at bounding box center [529, 268] width 1058 height 198
drag, startPoint x: 758, startPoint y: 159, endPoint x: 393, endPoint y: 200, distance: 367.6
click at [758, 159] on div "GrowFood — доставка правильного питания ВЫБРАТЬ МЕНЮ" at bounding box center [529, 250] width 1058 height 500
click at [261, 348] on link "ВЫБРАТЬ МЕНЮ" at bounding box center [292, 348] width 183 height 37
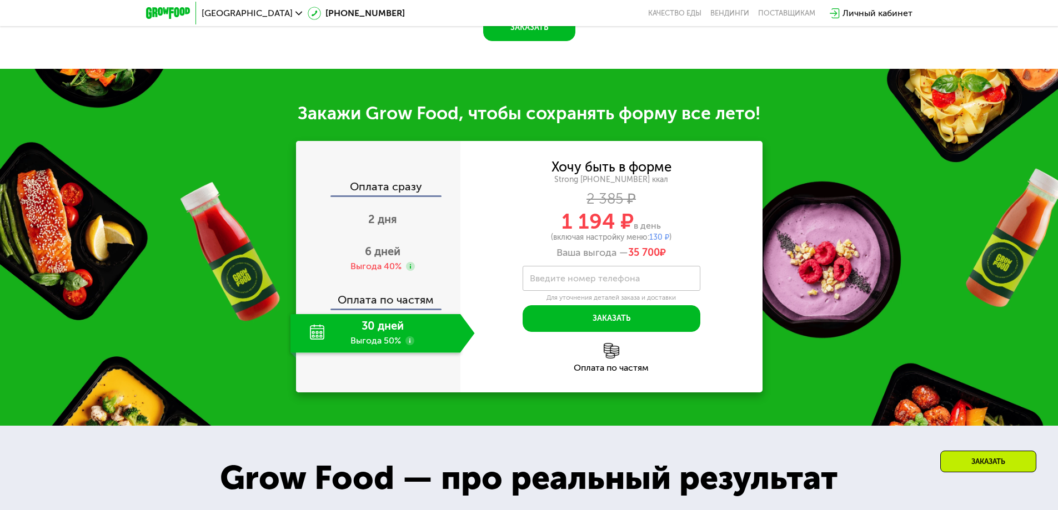
scroll to position [1377, 0]
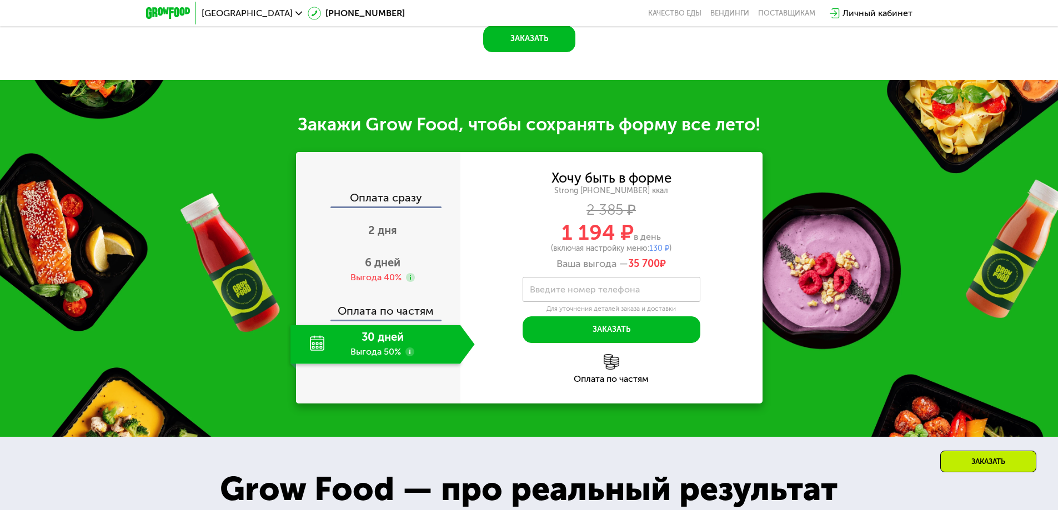
click at [390, 331] on div "30 дней Выгода 50%" at bounding box center [375, 344] width 170 height 39
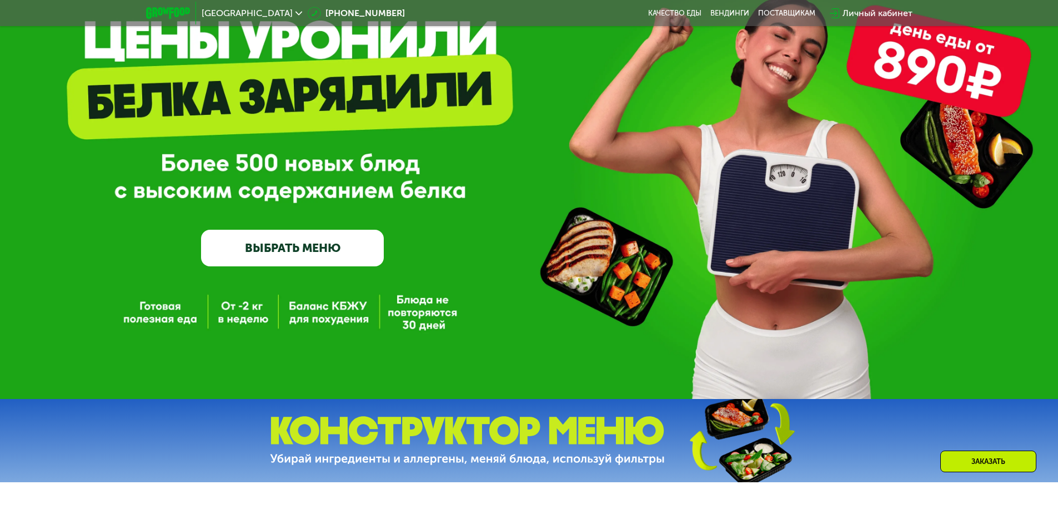
scroll to position [0, 0]
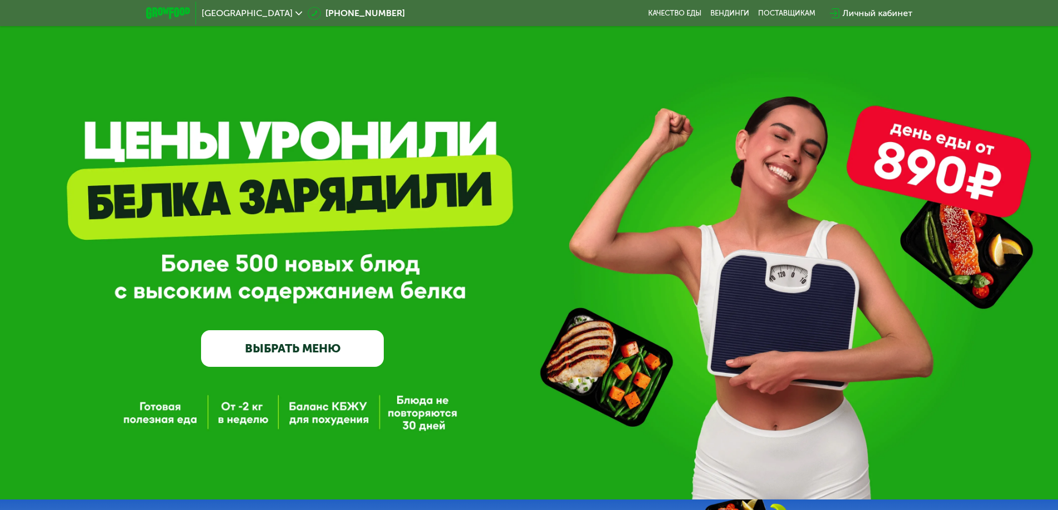
click at [227, 15] on span "[GEOGRAPHIC_DATA]" at bounding box center [247, 13] width 91 height 9
